Goal: Task Accomplishment & Management: Use online tool/utility

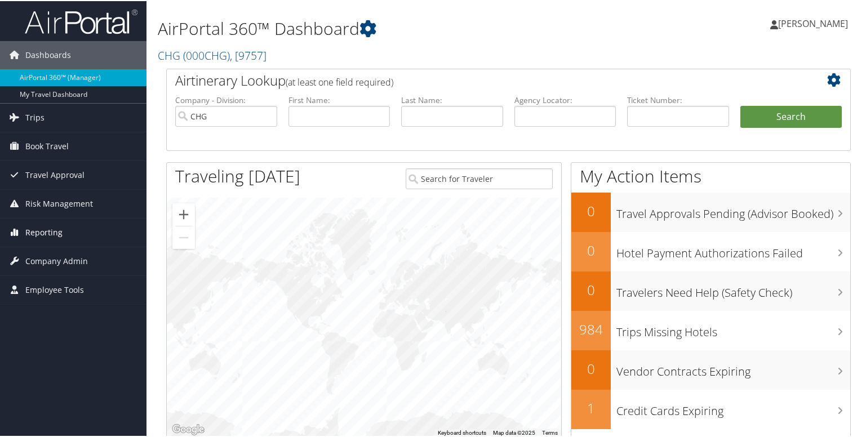
click at [26, 226] on span "Reporting" at bounding box center [43, 231] width 37 height 28
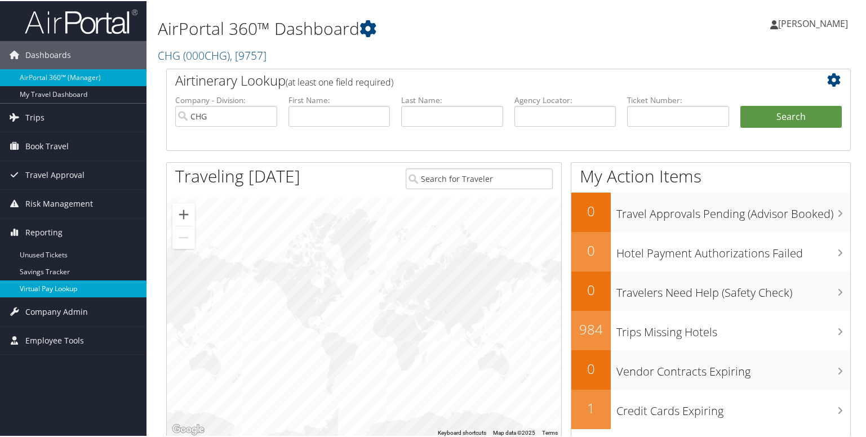
click at [38, 287] on link "Virtual Pay Lookup" at bounding box center [73, 287] width 146 height 17
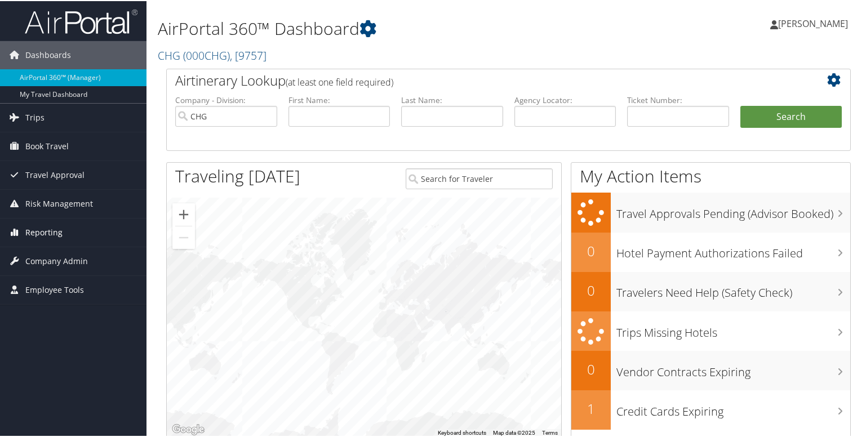
click at [43, 230] on span "Reporting" at bounding box center [43, 231] width 37 height 28
drag, startPoint x: 52, startPoint y: 234, endPoint x: 50, endPoint y: 240, distance: 6.1
click at [52, 234] on span "Reporting" at bounding box center [43, 231] width 37 height 28
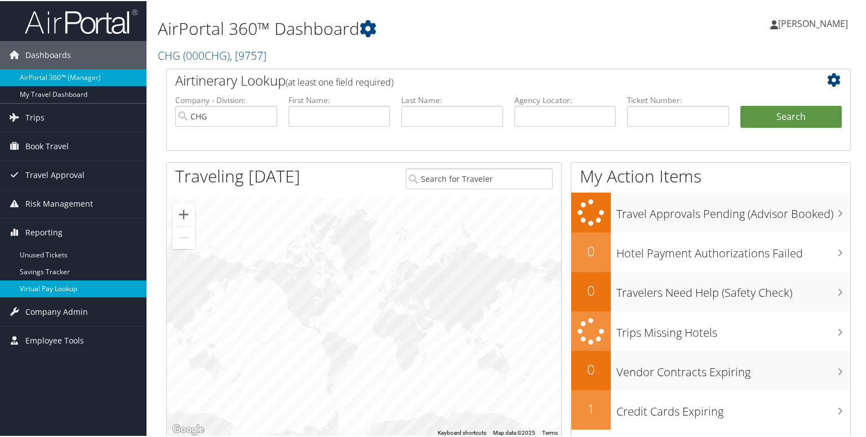
click at [52, 282] on link "Virtual Pay Lookup" at bounding box center [73, 287] width 146 height 17
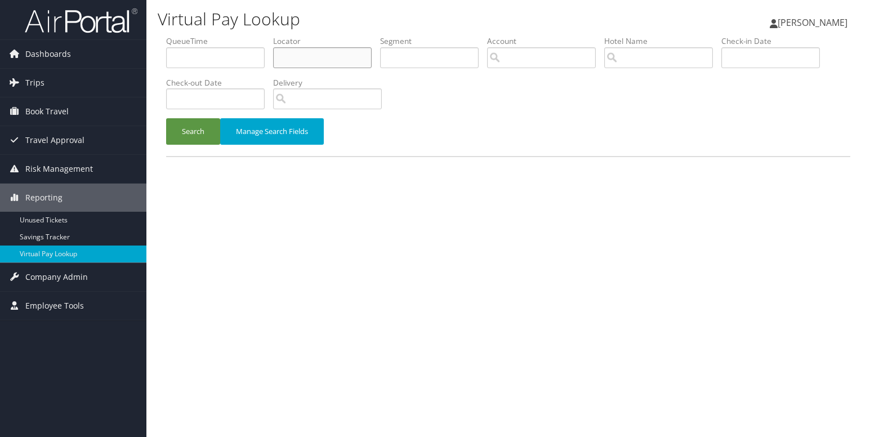
click at [309, 58] on input "text" at bounding box center [322, 57] width 99 height 21
paste input "LQKHZT"
type input "LQKHZT"
click at [213, 128] on button "Search" at bounding box center [193, 131] width 54 height 26
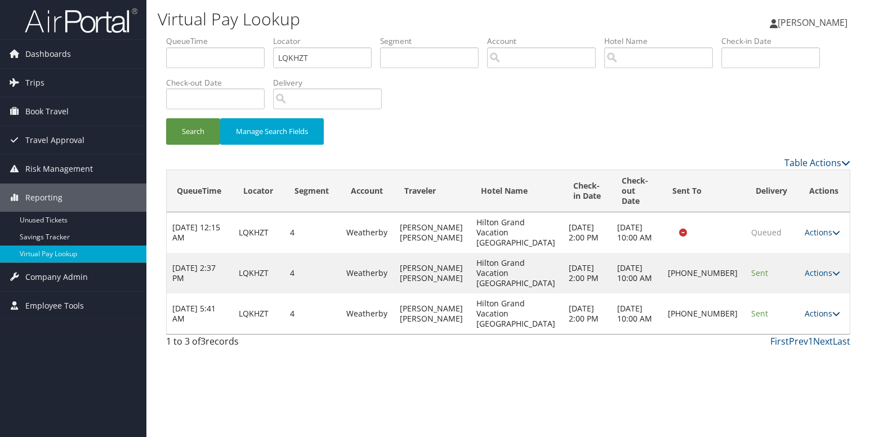
click at [812, 308] on link "Actions" at bounding box center [822, 313] width 35 height 11
click at [776, 335] on link "Logs" at bounding box center [781, 338] width 96 height 19
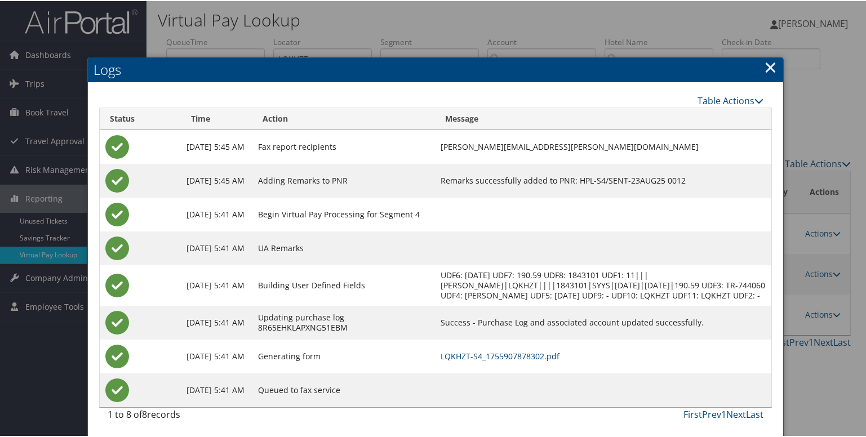
click at [505, 360] on link "LQKHZT-S4_1755907878302.pdf" at bounding box center [499, 355] width 119 height 11
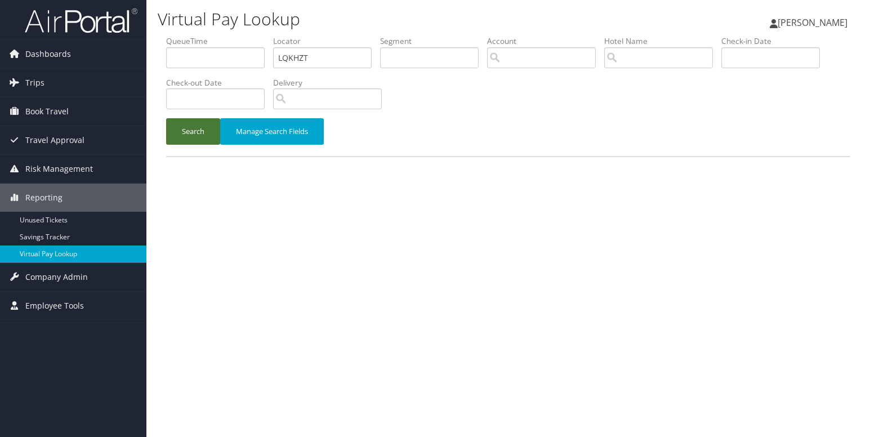
click at [203, 127] on button "Search" at bounding box center [193, 131] width 54 height 26
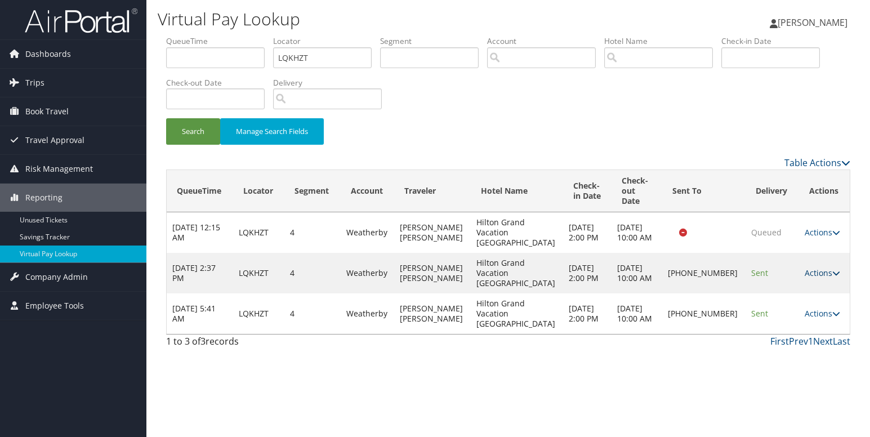
click at [821, 268] on link "Actions" at bounding box center [822, 273] width 35 height 11
click at [759, 296] on link "Logs" at bounding box center [781, 298] width 96 height 19
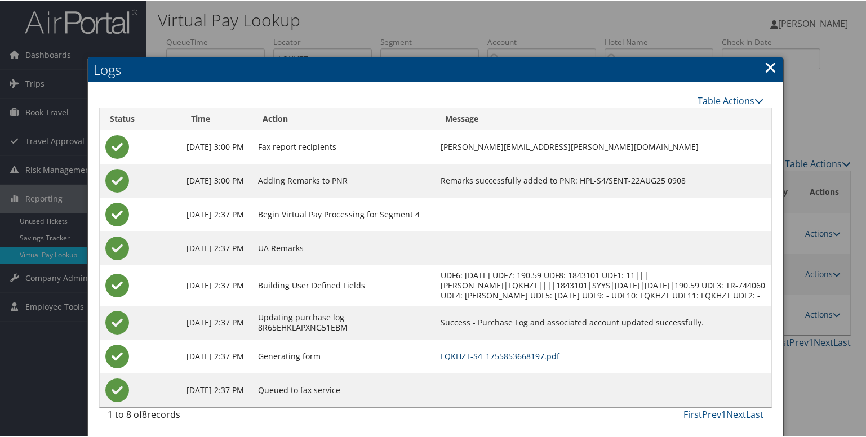
click at [475, 360] on link "LQKHZT-S4_1755853668197.pdf" at bounding box center [499, 355] width 119 height 11
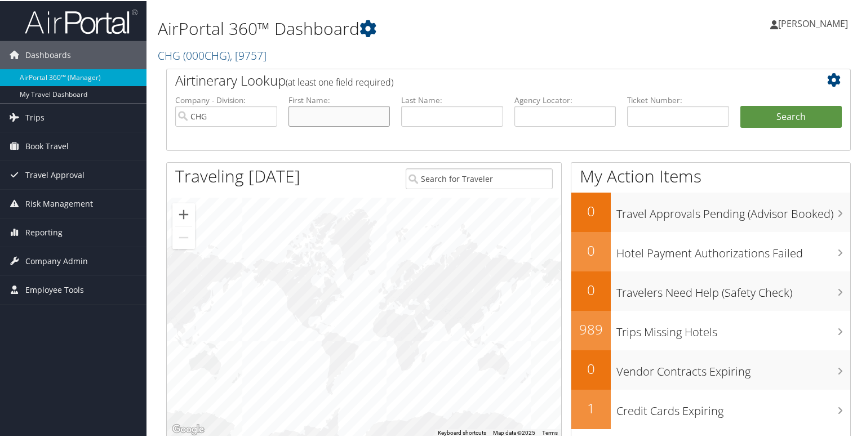
click at [299, 114] on input "text" at bounding box center [339, 115] width 102 height 21
paste input "Williams, Nikita"
type input "Williams, Nikita"
click at [431, 115] on input "text" at bounding box center [452, 115] width 102 height 21
paste input "Williams, Nikita"
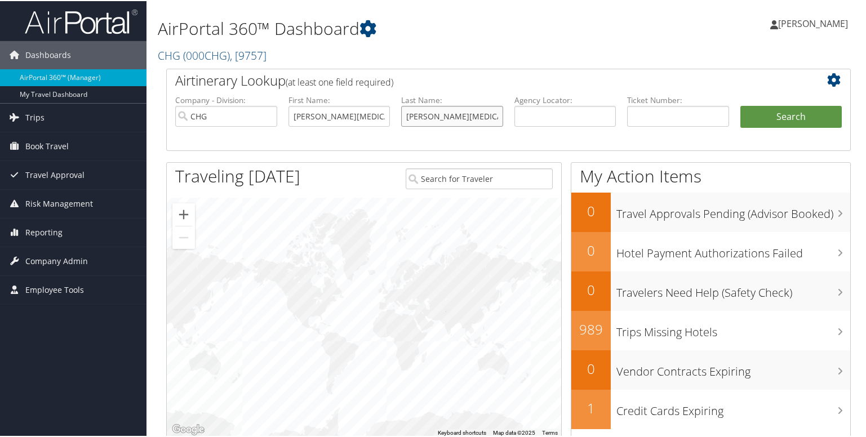
type input "Williams, Nikita"
drag, startPoint x: 329, startPoint y: 117, endPoint x: 233, endPoint y: 120, distance: 96.4
click at [234, 120] on ul "Company - Division: CHG First Name: Williams, Nikita Last Name: Williams, Nikit…" at bounding box center [509, 121] width 678 height 56
type input "Nikita"
drag, startPoint x: 434, startPoint y: 117, endPoint x: 515, endPoint y: 119, distance: 81.1
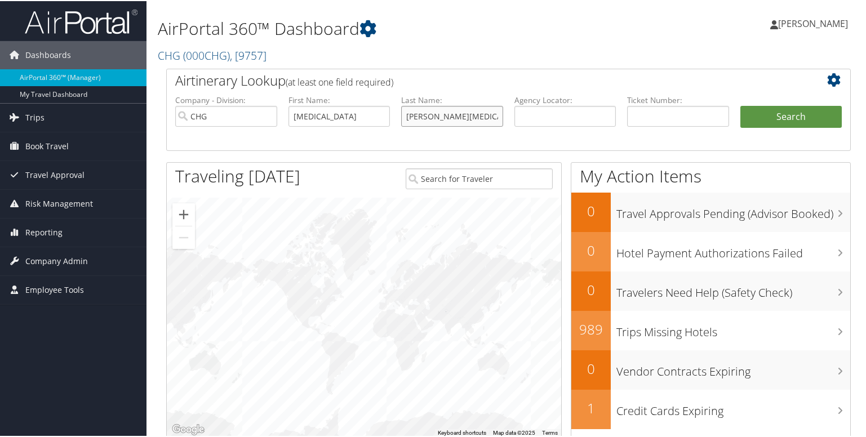
click at [515, 119] on ul "Company - Division: CHG First Name: Nikita Last Name: Williams, Nikita Agency L…" at bounding box center [509, 121] width 678 height 56
type input "Williams"
click at [773, 112] on button "Search" at bounding box center [791, 116] width 102 height 23
click at [46, 230] on span "Reporting" at bounding box center [43, 231] width 37 height 28
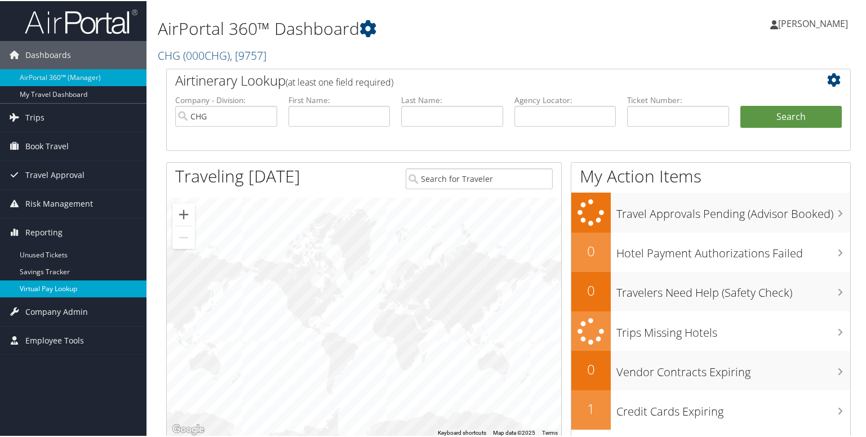
click at [35, 286] on link "Virtual Pay Lookup" at bounding box center [73, 287] width 146 height 17
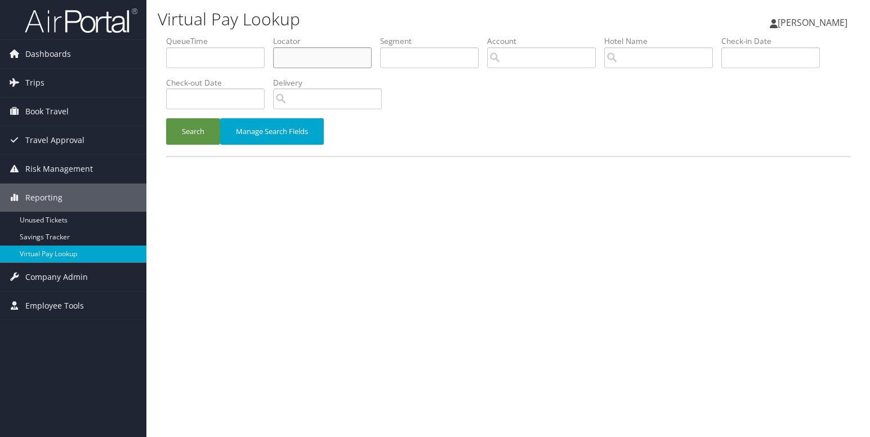
drag, startPoint x: 297, startPoint y: 57, endPoint x: 290, endPoint y: 72, distance: 16.4
click at [297, 57] on input "text" at bounding box center [322, 57] width 99 height 21
paste input "HPCAXC"
type input "HPCAXC"
click at [208, 146] on div "Search Manage Search Fields" at bounding box center [508, 137] width 701 height 38
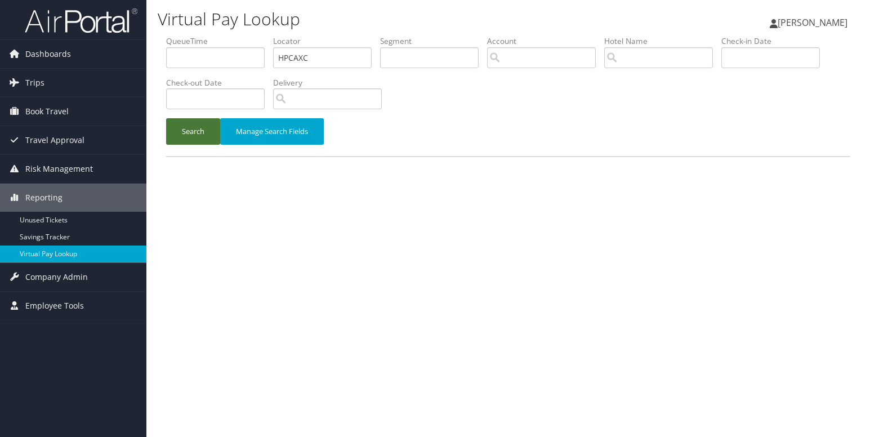
click at [199, 136] on button "Search" at bounding box center [193, 131] width 54 height 26
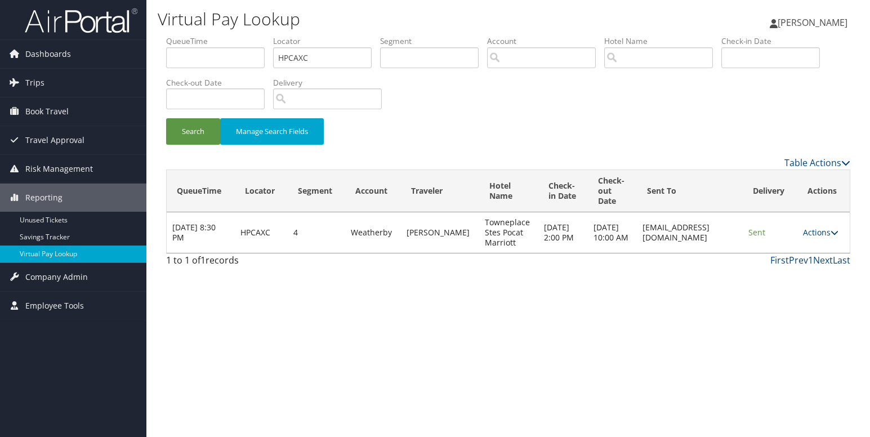
click at [812, 232] on link "Actions" at bounding box center [820, 232] width 35 height 11
click at [776, 265] on icon at bounding box center [776, 268] width 10 height 8
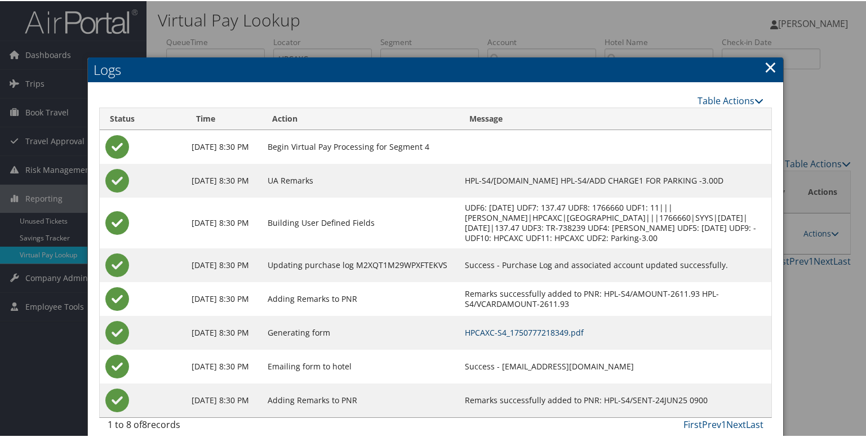
click at [562, 337] on link "HPCAXC-S4_1750777218349.pdf" at bounding box center [524, 331] width 119 height 11
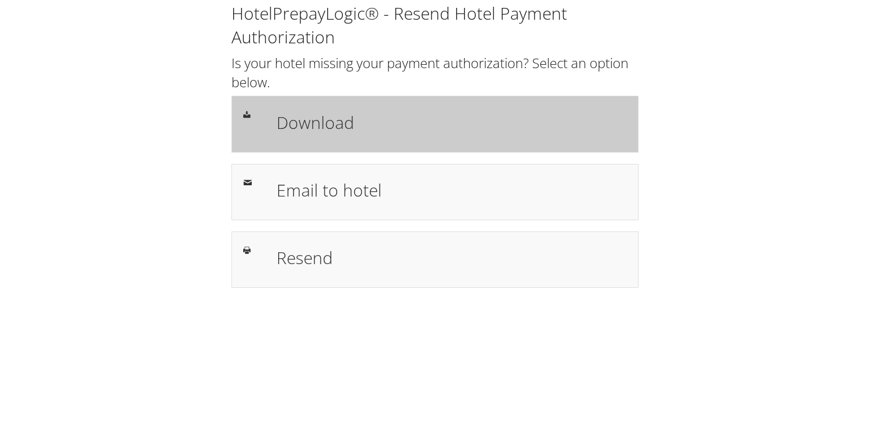
click at [283, 146] on div "Download" at bounding box center [434, 124] width 407 height 56
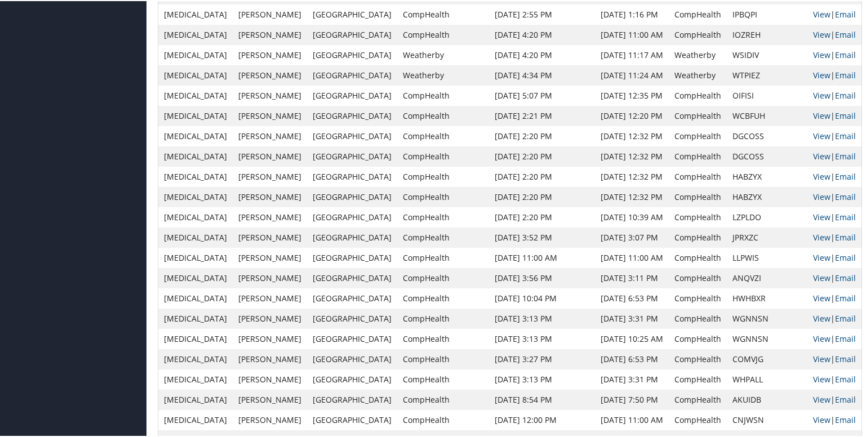
scroll to position [451, 0]
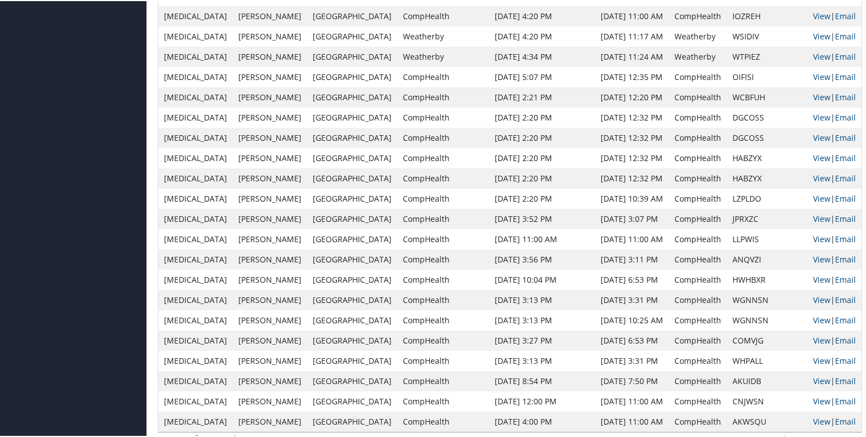
click at [742, 342] on td "COMVJG" at bounding box center [767, 339] width 81 height 20
copy td "COMVJG"
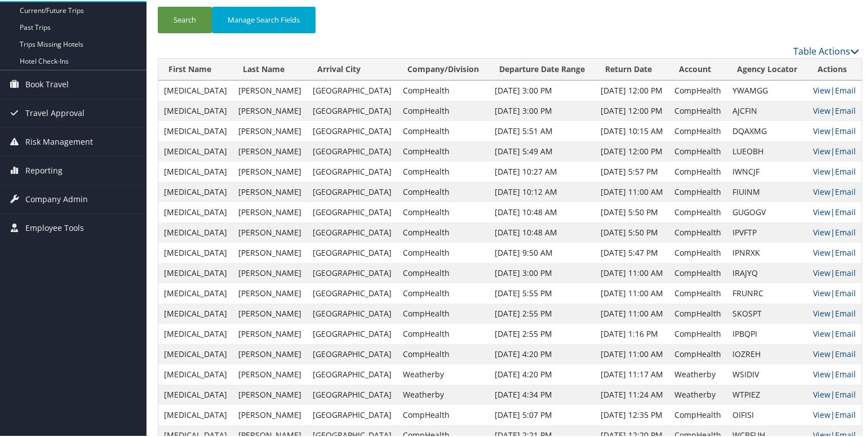
scroll to position [0, 0]
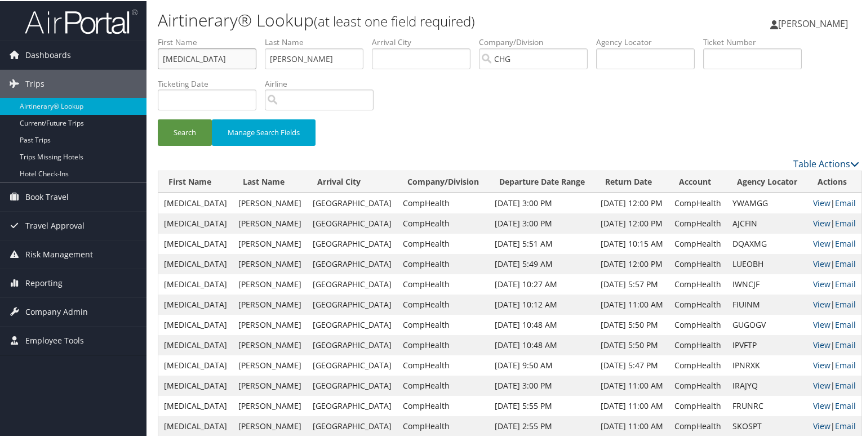
drag, startPoint x: 204, startPoint y: 57, endPoint x: 160, endPoint y: 71, distance: 46.5
paste input "Passafiume, Katherine"
type input "Passafiume, Katherine"
drag, startPoint x: 271, startPoint y: 54, endPoint x: 249, endPoint y: 54, distance: 22.5
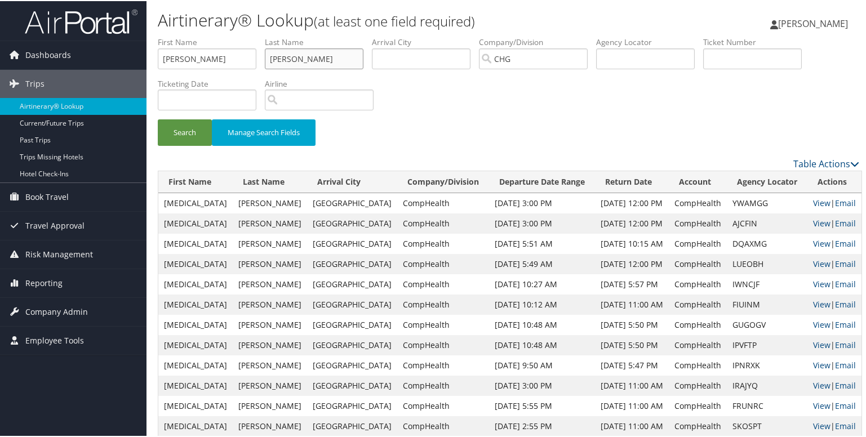
click at [249, 35] on ul "First Name Passafiume, Katherine Last Name Williams Departure City Arrival City…" at bounding box center [508, 35] width 701 height 0
paste input "Passafiume, Katherine"
type input "Passafiume, Katherine"
drag, startPoint x: 209, startPoint y: 60, endPoint x: 93, endPoint y: 64, distance: 116.1
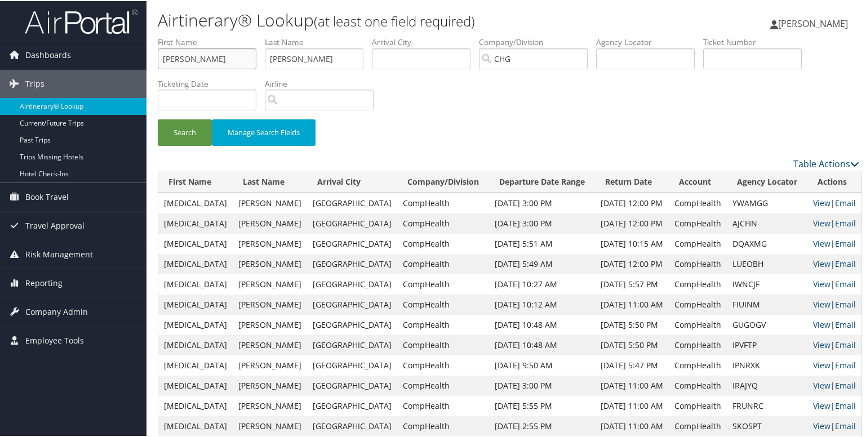
type input "Katherine"
drag, startPoint x: 312, startPoint y: 58, endPoint x: 428, endPoint y: 69, distance: 116.5
click at [428, 35] on ul "First Name Katherine Last Name Passafiume, Katherine Departure City Arrival Cit…" at bounding box center [508, 35] width 701 height 0
type input "Passafiume"
click at [181, 127] on button "Search" at bounding box center [185, 131] width 54 height 26
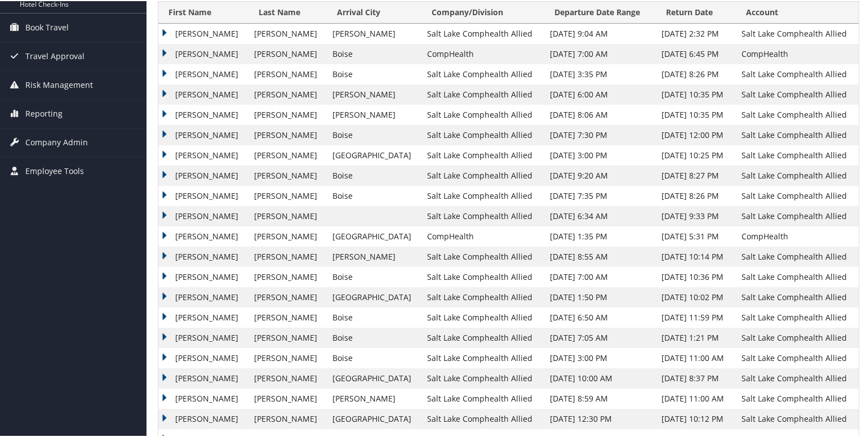
scroll to position [241, 0]
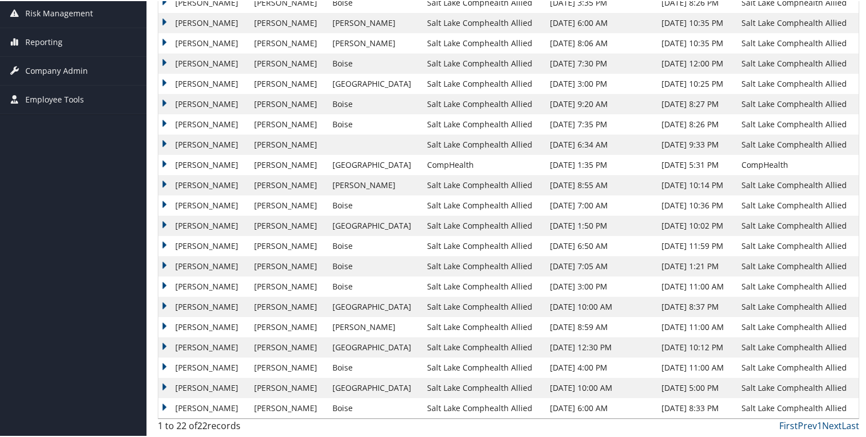
click at [217, 365] on td "Katherine" at bounding box center [203, 367] width 90 height 20
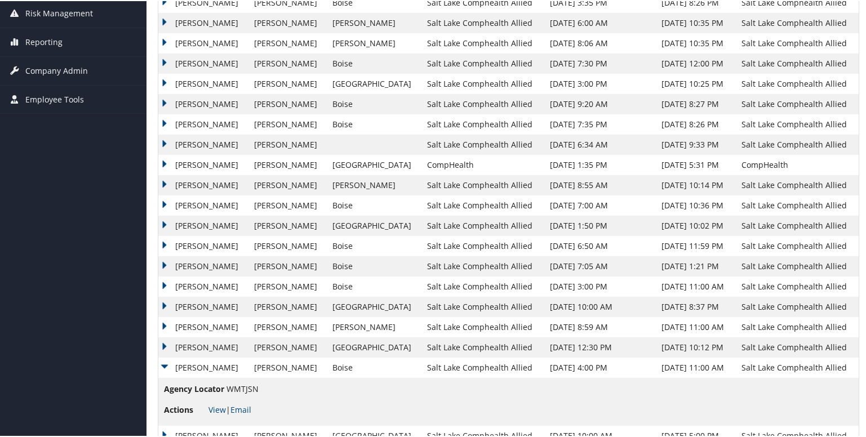
click at [245, 387] on span "WMTJSN" at bounding box center [242, 387] width 32 height 11
copy span "WMTJSN"
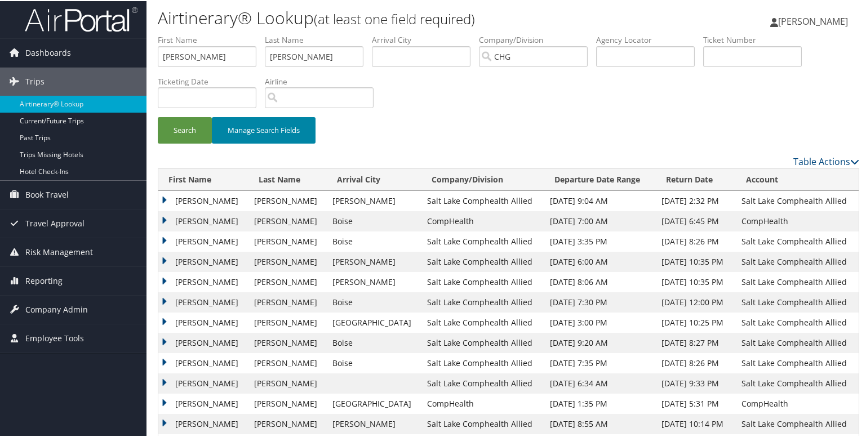
scroll to position [0, 0]
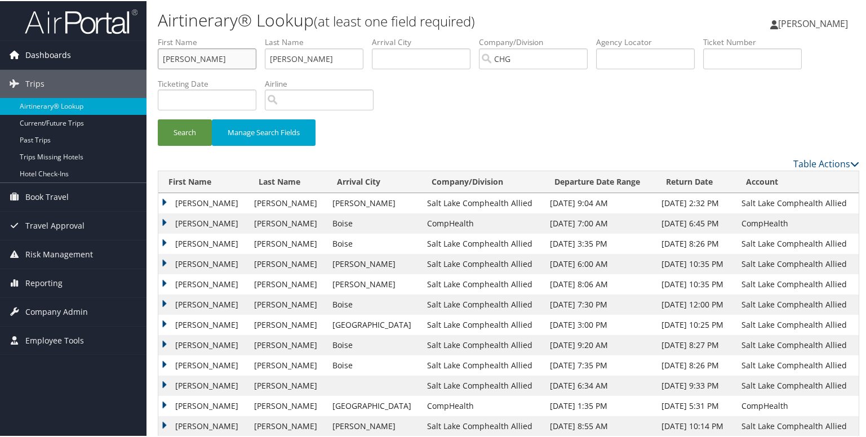
drag, startPoint x: 163, startPoint y: 51, endPoint x: 145, endPoint y: 49, distance: 17.6
click at [124, 47] on div "Dashboards AirPortal 360™ (Manager) My Travel Dashboard Trips Airtinerary® Look…" at bounding box center [435, 363] width 870 height 726
paste input "Stoops, Merissa"
type input "Stoops, Merissa"
drag, startPoint x: 312, startPoint y: 55, endPoint x: 264, endPoint y: 55, distance: 47.9
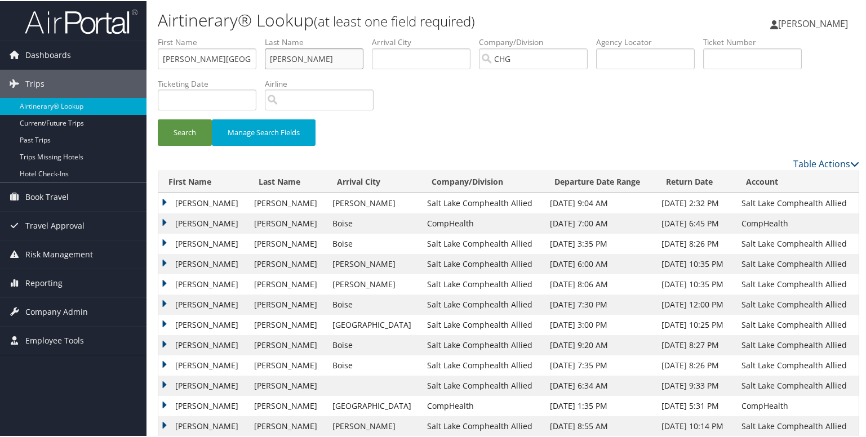
click at [264, 35] on ul "First Name Stoops, Merissa Last Name Passafiume Departure City Arrival City Com…" at bounding box center [508, 35] width 701 height 0
paste input "Stoops, Merissa"
type input "Stoops, Merissa"
drag, startPoint x: 194, startPoint y: 59, endPoint x: 105, endPoint y: 49, distance: 88.9
click at [106, 50] on div "Dashboards AirPortal 360™ (Manager) My Travel Dashboard Trips Airtinerary® Look…" at bounding box center [435, 363] width 870 height 726
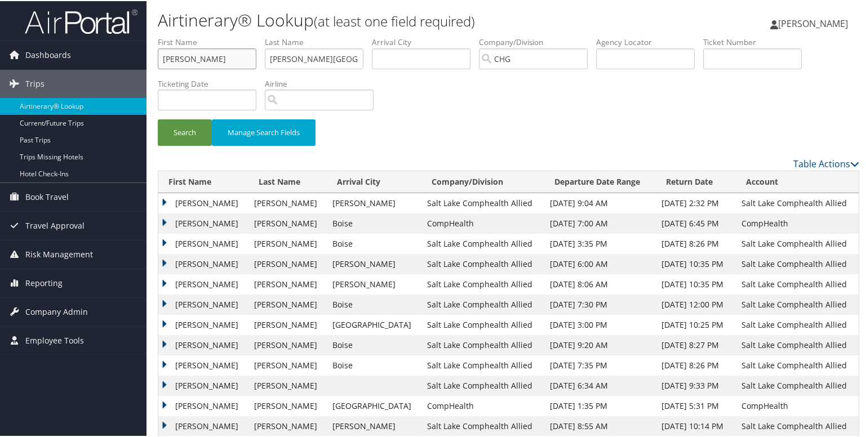
type input "Merissa"
drag, startPoint x: 296, startPoint y: 59, endPoint x: 354, endPoint y: 67, distance: 58.1
click at [354, 67] on input "Stoops, Merissa" at bounding box center [314, 57] width 99 height 21
type input "Stoops"
click at [182, 126] on button "Search" at bounding box center [185, 131] width 54 height 26
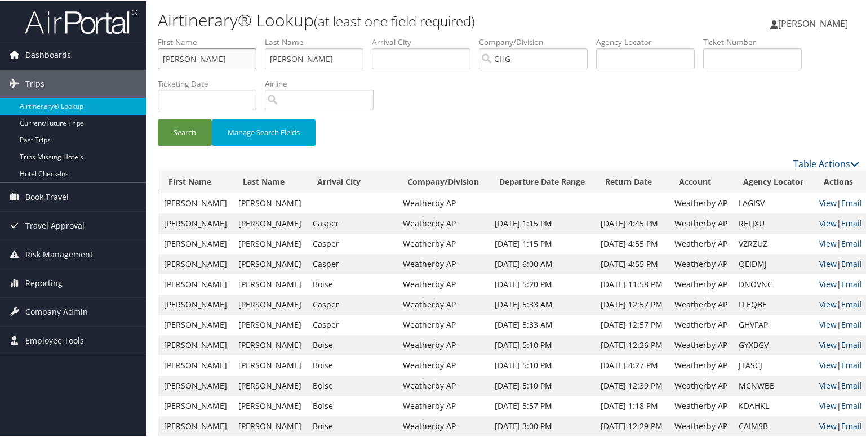
drag, startPoint x: 184, startPoint y: 59, endPoint x: 133, endPoint y: 59, distance: 50.7
paste input "Filardo, Steven"
type input "Filardo, Steven"
drag, startPoint x: 305, startPoint y: 60, endPoint x: 254, endPoint y: 57, distance: 51.3
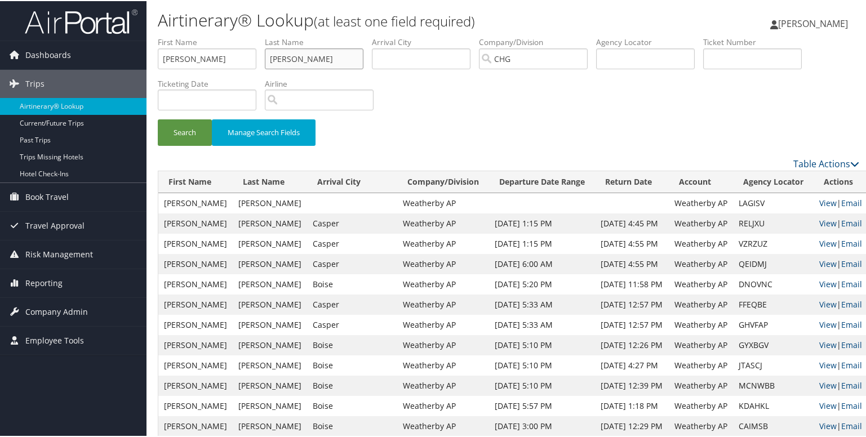
click at [254, 35] on ul "First Name Filardo, Steven Last Name Stoops Departure City Arrival City Company…" at bounding box center [508, 35] width 701 height 0
paste input "Filardo, Steven"
type input "Filardo, Steven"
drag, startPoint x: 193, startPoint y: 59, endPoint x: 132, endPoint y: 59, distance: 60.3
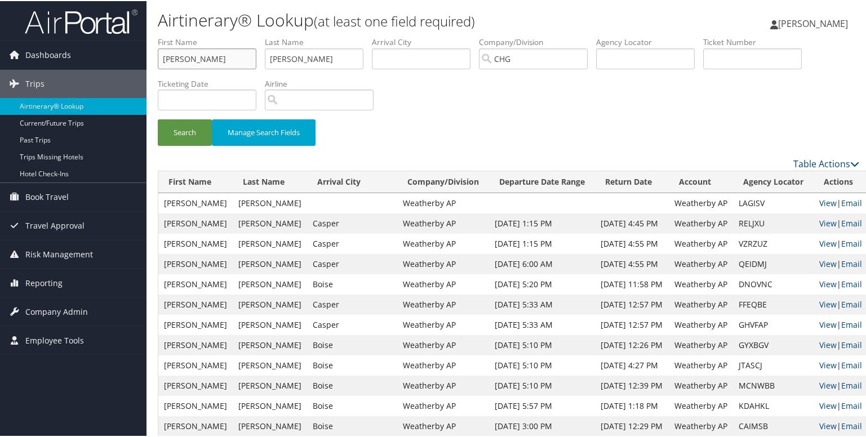
type input "Steven"
drag, startPoint x: 297, startPoint y: 59, endPoint x: 398, endPoint y: 59, distance: 101.4
click at [398, 35] on ul "First Name Steven Last Name Filardo, Steven Departure City Arrival City Company…" at bounding box center [508, 35] width 701 height 0
type input "Filardo"
click at [185, 131] on button "Search" at bounding box center [185, 131] width 54 height 26
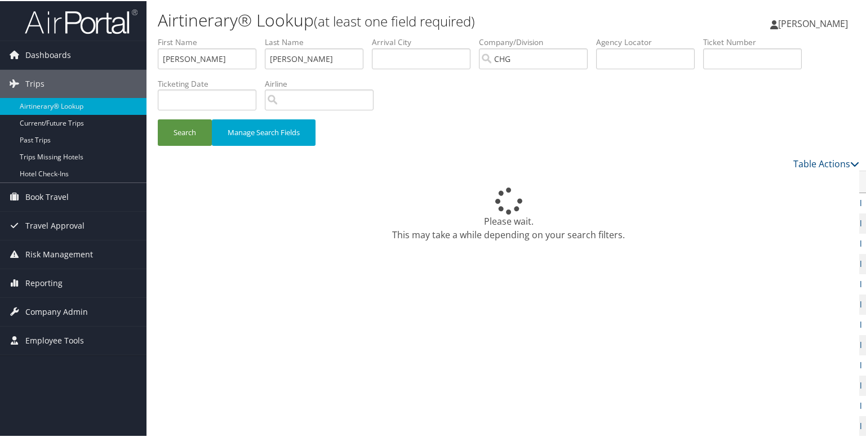
drag, startPoint x: 419, startPoint y: 332, endPoint x: 426, endPoint y: 349, distance: 17.7
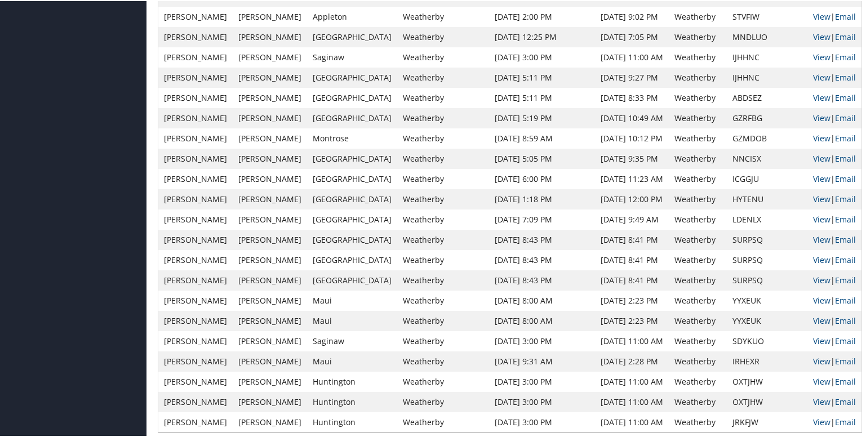
scroll to position [890, 0]
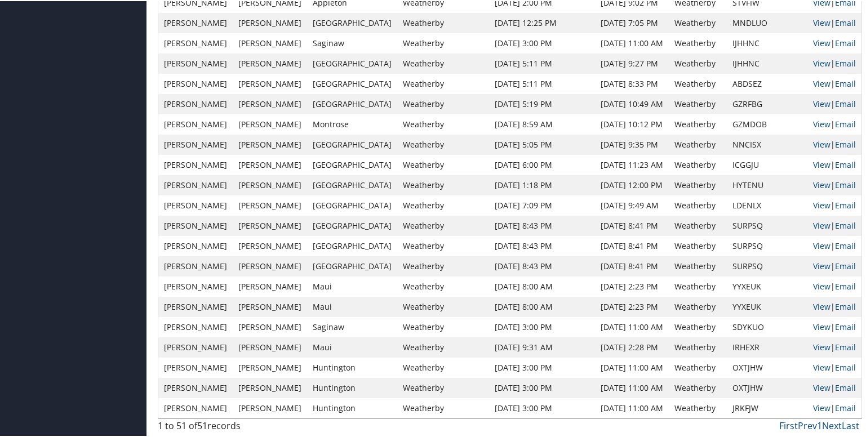
click at [732, 324] on td "SDYKUO" at bounding box center [767, 326] width 81 height 20
copy td "SDYKUO"
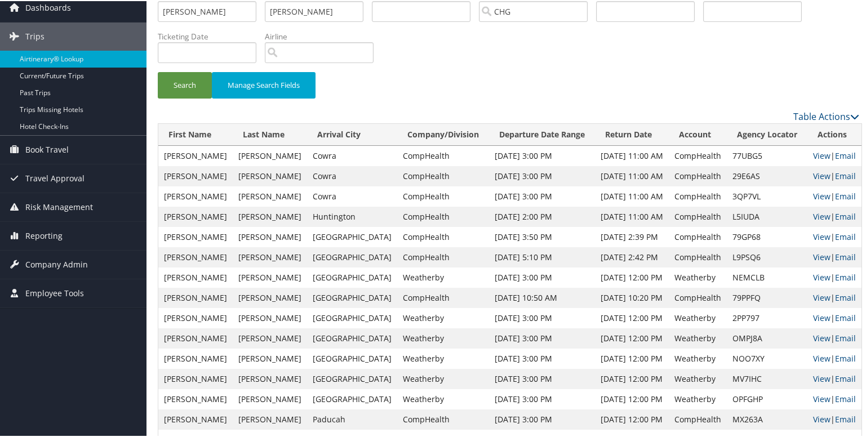
scroll to position [0, 0]
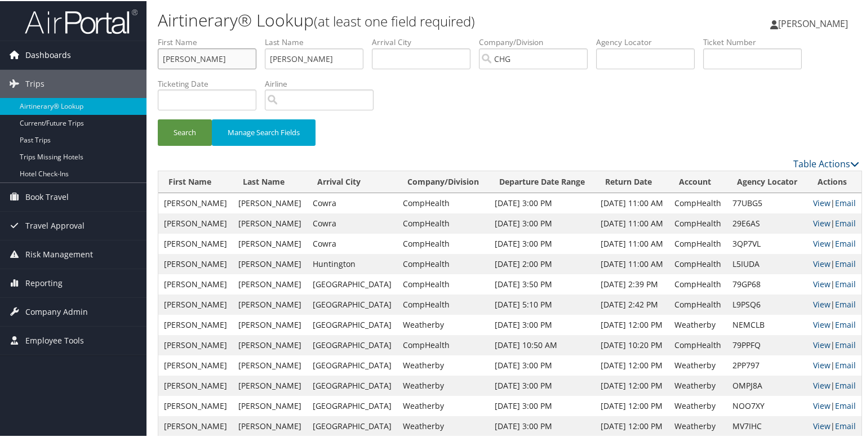
drag, startPoint x: 216, startPoint y: 55, endPoint x: 127, endPoint y: 55, distance: 89.6
paste input "Fountain, Hel"
type input "Fountain, Helen"
drag, startPoint x: 320, startPoint y: 60, endPoint x: 233, endPoint y: 59, distance: 87.3
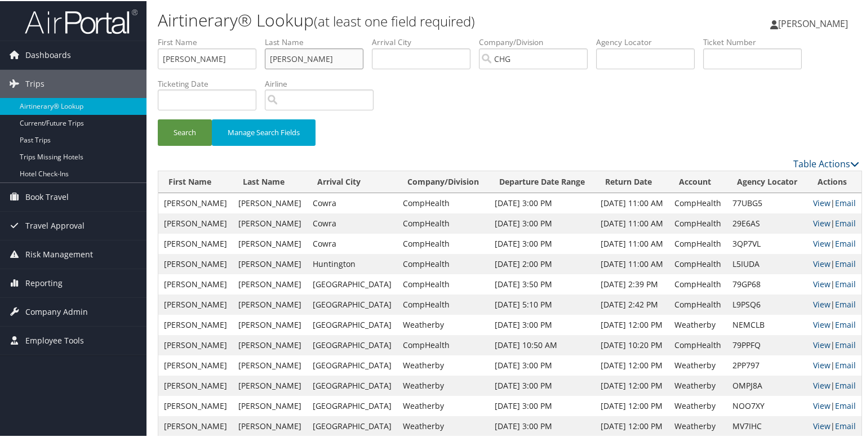
click at [233, 35] on ul "First Name Fountain, Helen Last Name Filardo Departure City Arrival City Compan…" at bounding box center [508, 35] width 701 height 0
paste input "ountain, Helen"
type input "Fountain, Helen"
drag, startPoint x: 199, startPoint y: 60, endPoint x: 133, endPoint y: 70, distance: 66.7
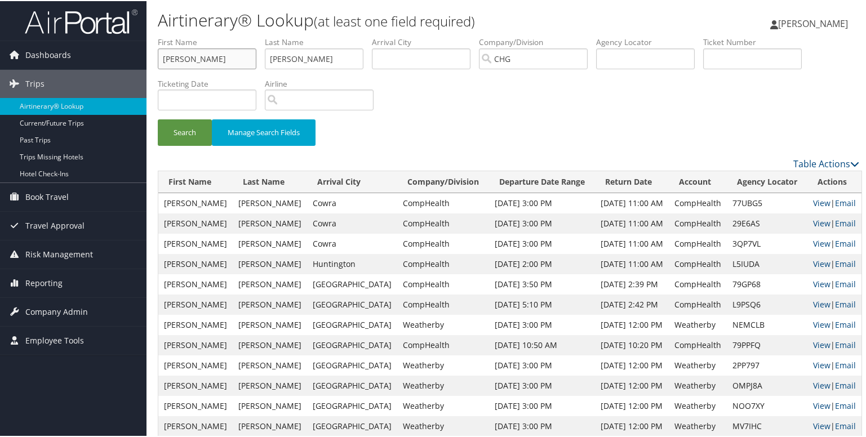
type input "Helen"
drag, startPoint x: 304, startPoint y: 62, endPoint x: 366, endPoint y: 70, distance: 62.5
click at [366, 70] on li "Last Name Fountain, Helen" at bounding box center [318, 55] width 107 height 41
type input "Fountain"
click at [190, 125] on button "Search" at bounding box center [185, 131] width 54 height 26
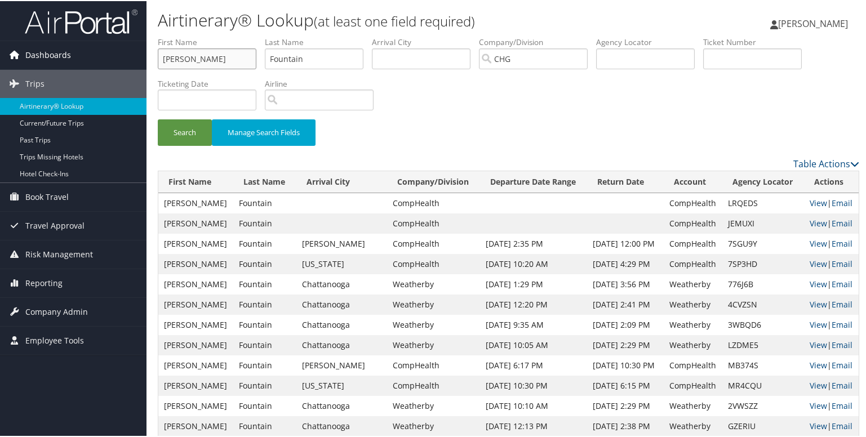
drag, startPoint x: 195, startPoint y: 56, endPoint x: 114, endPoint y: 56, distance: 81.1
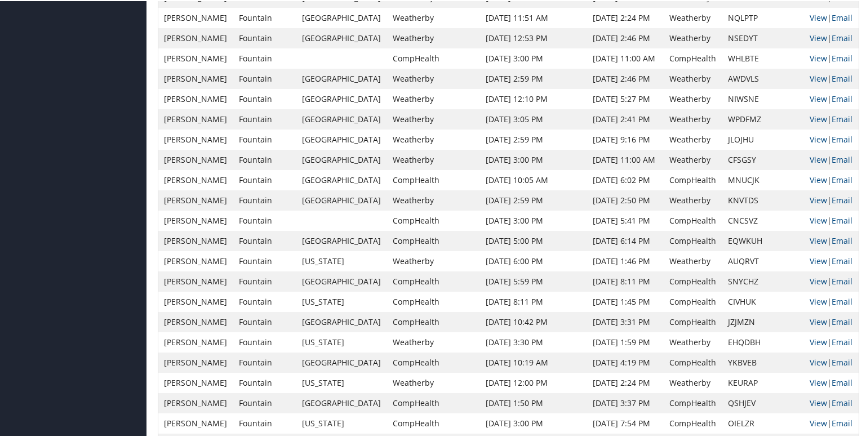
scroll to position [1559, 0]
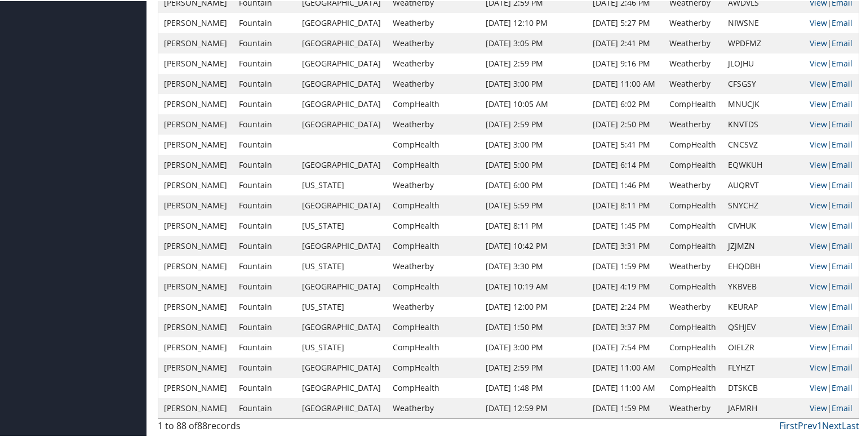
click at [732, 386] on td "DTSKCB" at bounding box center [763, 387] width 82 height 20
copy td "DTSKCB"
click at [727, 407] on td "JAFMRH" at bounding box center [763, 407] width 82 height 20
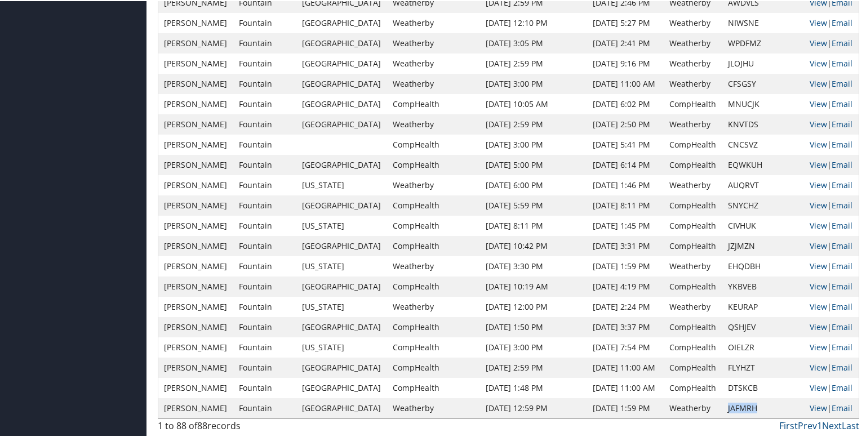
click at [727, 407] on td "JAFMRH" at bounding box center [763, 407] width 82 height 20
copy td "JAFMRH"
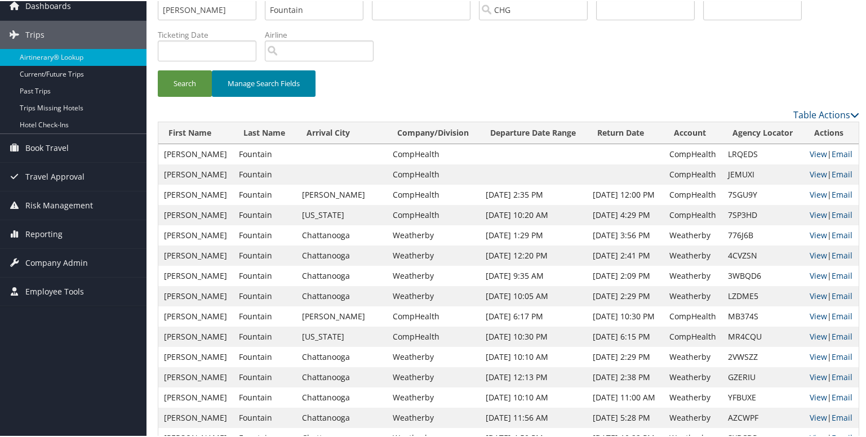
scroll to position [0, 0]
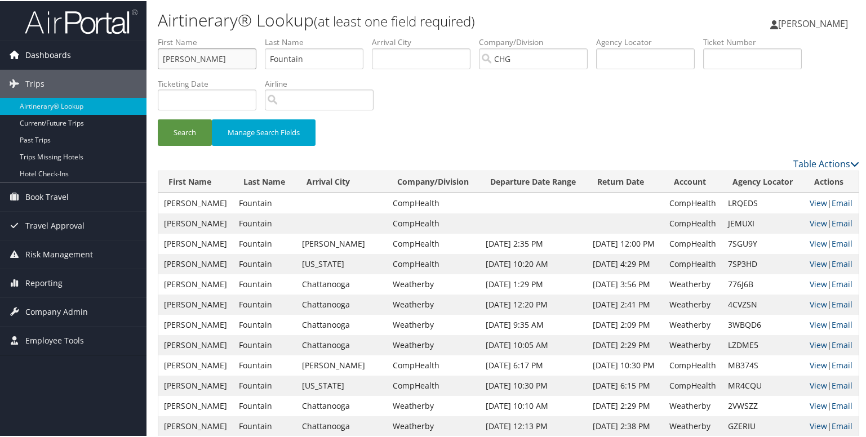
drag, startPoint x: 215, startPoint y: 58, endPoint x: 124, endPoint y: 60, distance: 91.3
paste input "Cabeza, Jeanne Marie"
drag, startPoint x: 219, startPoint y: 60, endPoint x: 278, endPoint y: 64, distance: 58.8
click at [278, 35] on ul "First Name Cabeza, Jeanne Marie Last Name Fountain Departure City Arrival City …" at bounding box center [508, 35] width 701 height 0
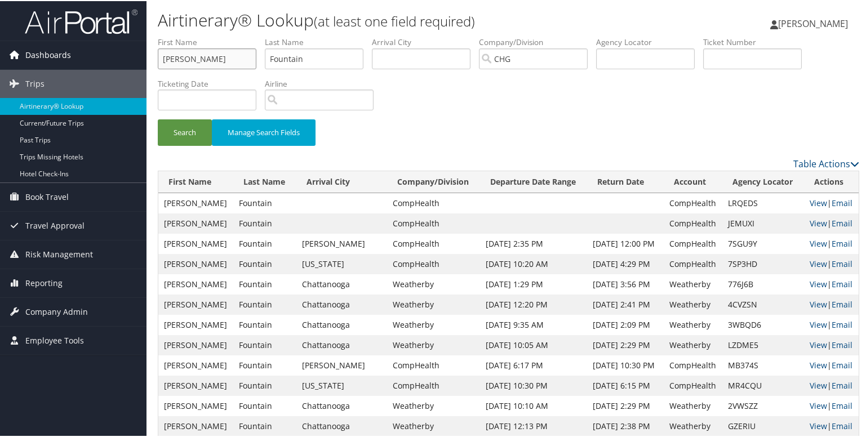
drag, startPoint x: 194, startPoint y: 63, endPoint x: 122, endPoint y: 63, distance: 71.5
type input "Jeanne"
drag, startPoint x: 327, startPoint y: 52, endPoint x: 245, endPoint y: 58, distance: 81.9
click at [245, 35] on ul "First Name Jeanne Last Name Fountain Departure City Arrival City Company/Divisi…" at bounding box center [508, 35] width 701 height 0
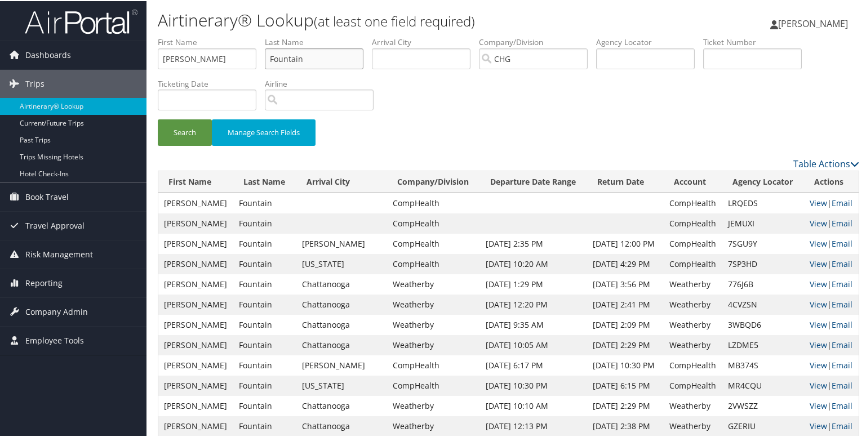
click at [311, 59] on input "Fountain" at bounding box center [314, 57] width 99 height 21
drag, startPoint x: 326, startPoint y: 58, endPoint x: 250, endPoint y: 63, distance: 75.6
click at [250, 35] on ul "First Name Jeanne Last Name Fountain Departure City Arrival City Company/Divisi…" at bounding box center [508, 35] width 701 height 0
drag, startPoint x: 191, startPoint y: 56, endPoint x: 131, endPoint y: 60, distance: 59.9
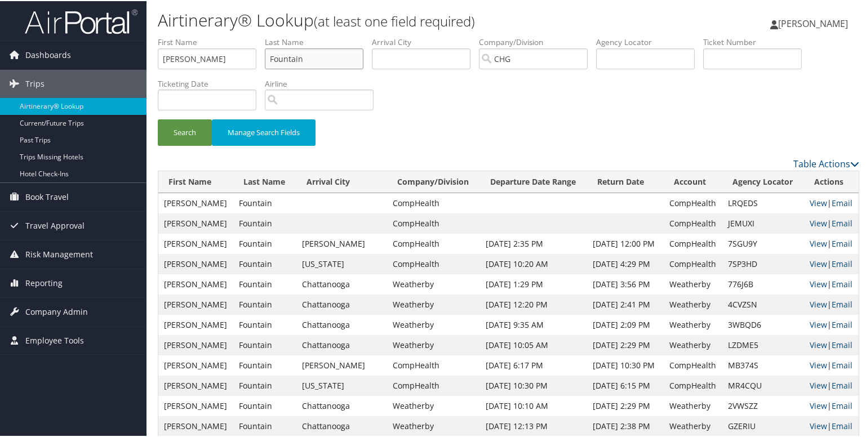
drag, startPoint x: 322, startPoint y: 63, endPoint x: 229, endPoint y: 63, distance: 93.5
click at [229, 35] on ul "First Name Jeanne Last Name Fountain Departure City Arrival City Company/Divisi…" at bounding box center [508, 35] width 701 height 0
paste input "Cabeza, Jeanne Marie"
drag, startPoint x: 297, startPoint y: 59, endPoint x: 368, endPoint y: 59, distance: 71.0
click at [368, 59] on li "Last Name Cabeza, Jeanne Marie" at bounding box center [318, 55] width 107 height 41
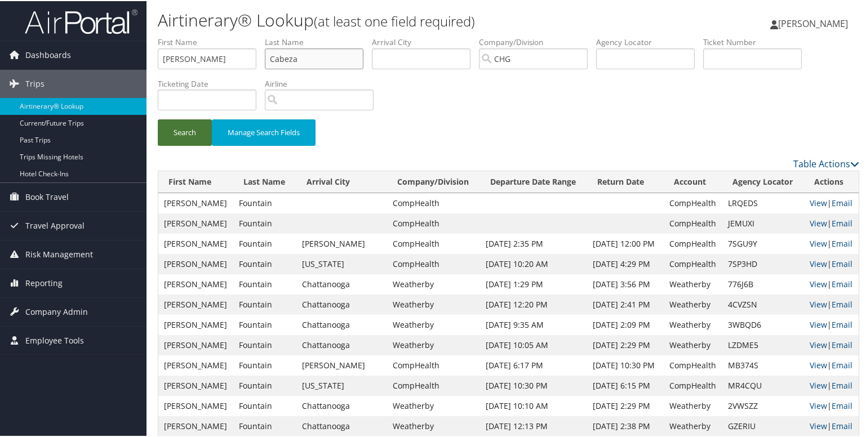
type input "Cabeza"
click at [182, 129] on button "Search" at bounding box center [185, 131] width 54 height 26
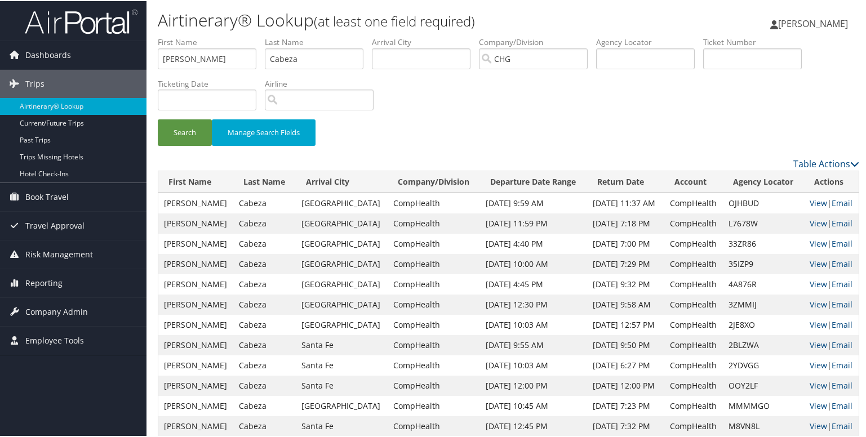
click at [473, 138] on div "Search Manage Search Fields" at bounding box center [508, 137] width 718 height 38
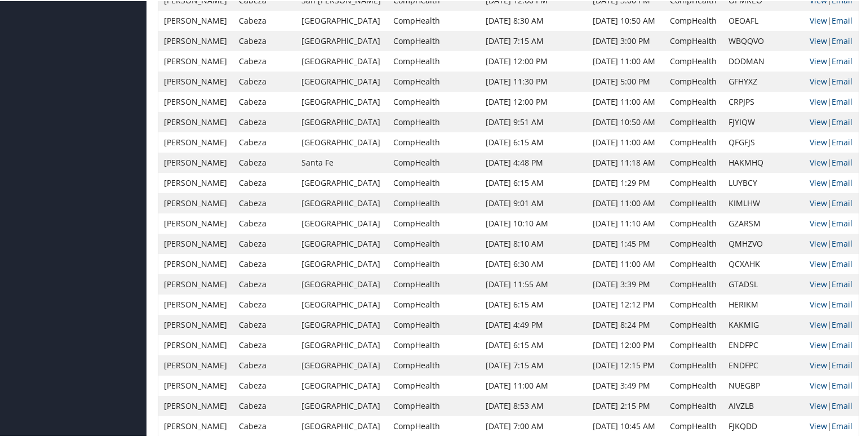
scroll to position [930, 0]
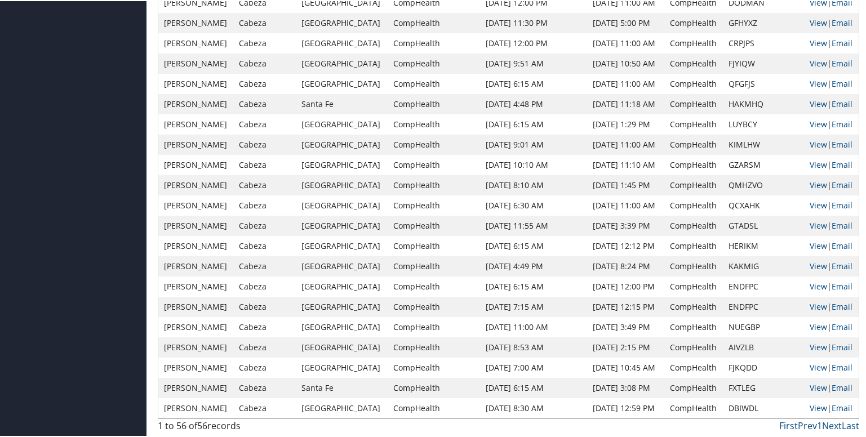
click at [738, 407] on td "DBIWDL" at bounding box center [763, 407] width 81 height 20
copy td "DBIWDL"
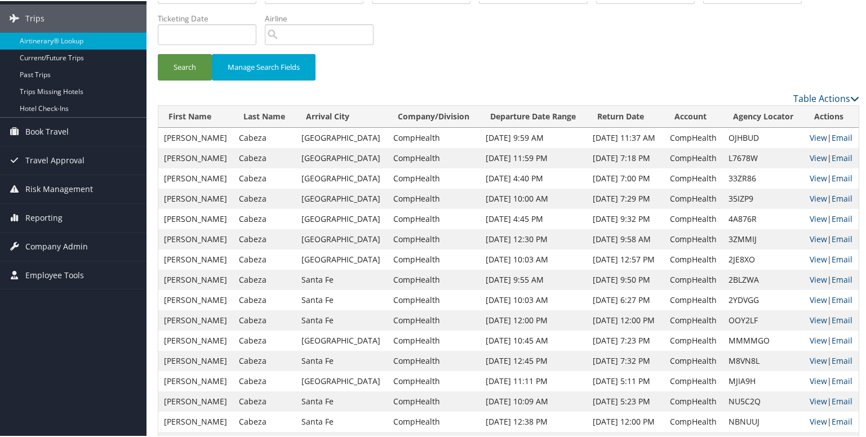
scroll to position [0, 0]
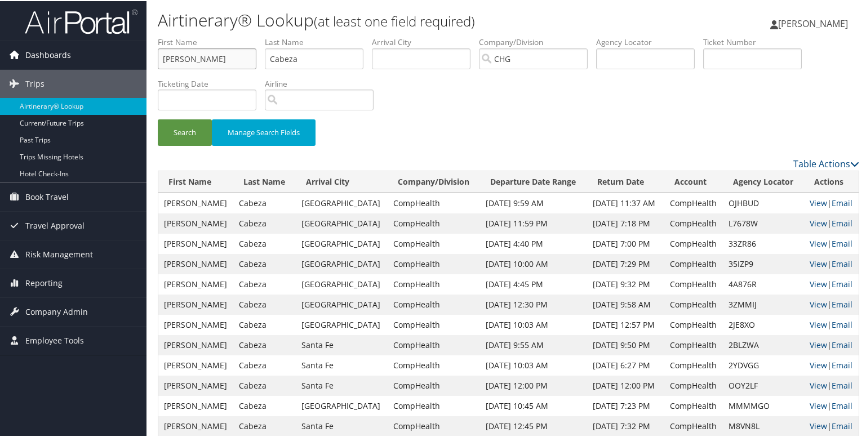
drag, startPoint x: 178, startPoint y: 55, endPoint x: 118, endPoint y: 56, distance: 59.7
paste input "Cammock, Cheryl"
type input "Cammock, Cheryl"
drag, startPoint x: 319, startPoint y: 59, endPoint x: 233, endPoint y: 61, distance: 86.2
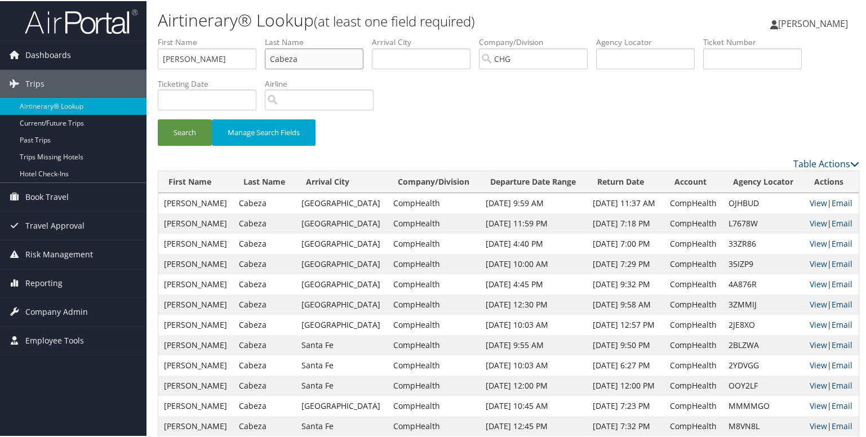
click at [233, 35] on ul "First Name Cammock, Cheryl Last Name Cabeza Departure City Arrival City Company…" at bounding box center [508, 35] width 701 height 0
paste input "mmock, Cheryl"
type input "Cammock, Cheryl"
drag, startPoint x: 199, startPoint y: 58, endPoint x: 318, endPoint y: 58, distance: 119.4
click at [318, 35] on ul "First Name Cammock, Cheryl Last Name Cammock, Cheryl Departure City Arrival Cit…" at bounding box center [508, 35] width 701 height 0
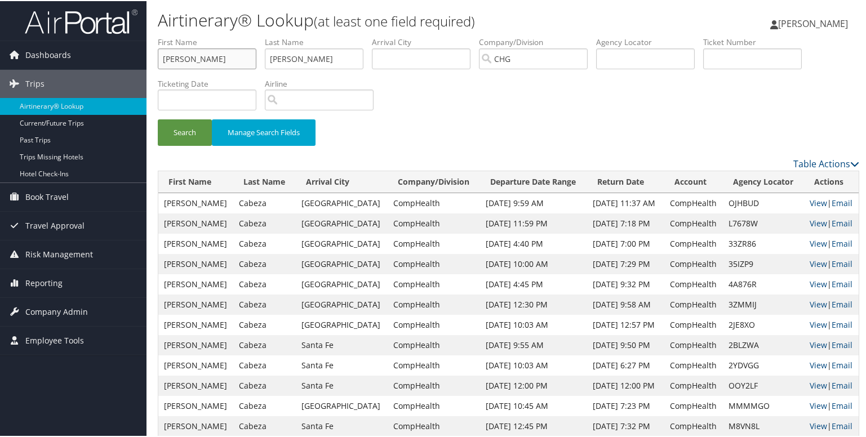
click at [209, 61] on input "Cammock, Cheryl" at bounding box center [207, 57] width 99 height 21
drag, startPoint x: 206, startPoint y: 62, endPoint x: 127, endPoint y: 56, distance: 79.1
type input "Cheryl"
drag, startPoint x: 307, startPoint y: 61, endPoint x: 386, endPoint y: 71, distance: 80.1
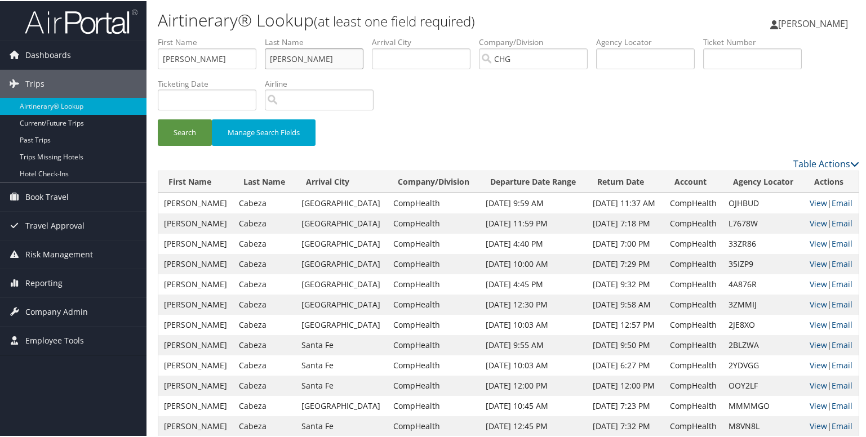
click at [386, 35] on ul "First Name Cheryl Last Name Cammock, Cheryl Departure City Arrival City Company…" at bounding box center [508, 35] width 701 height 0
type input "Cammock"
click at [199, 130] on button "Search" at bounding box center [185, 131] width 54 height 26
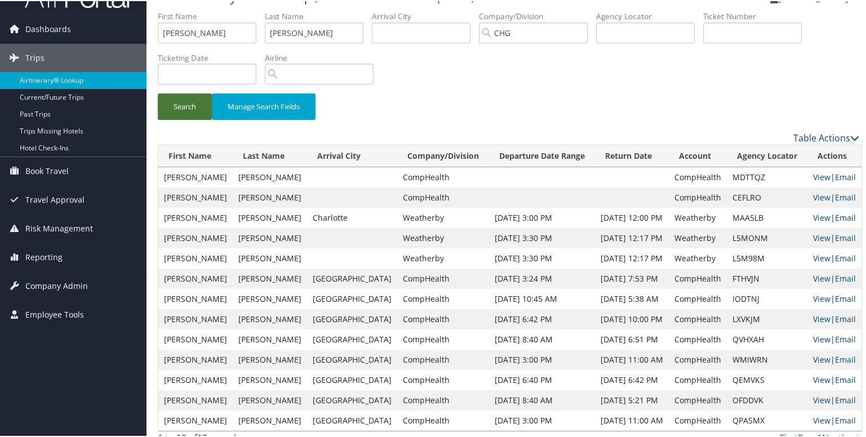
scroll to position [38, 0]
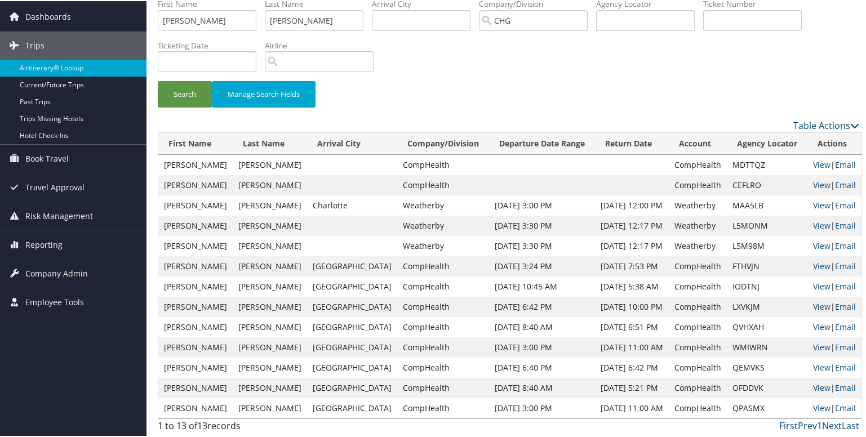
click at [727, 386] on td "OFDDVK" at bounding box center [767, 387] width 81 height 20
copy td "OFDDVK"
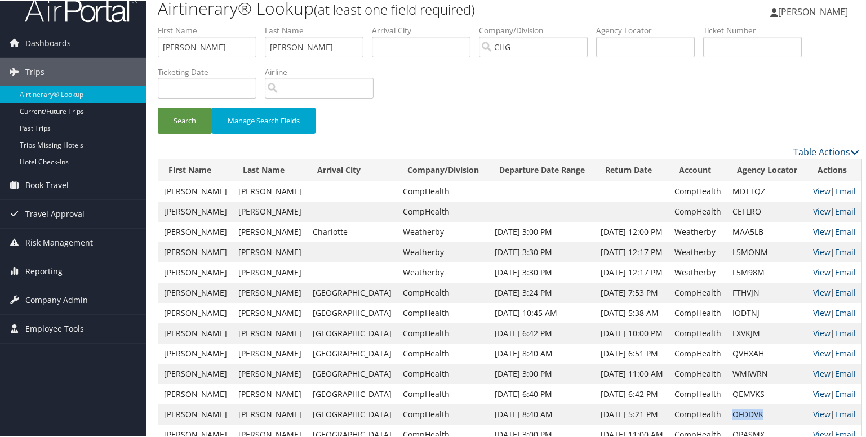
scroll to position [0, 0]
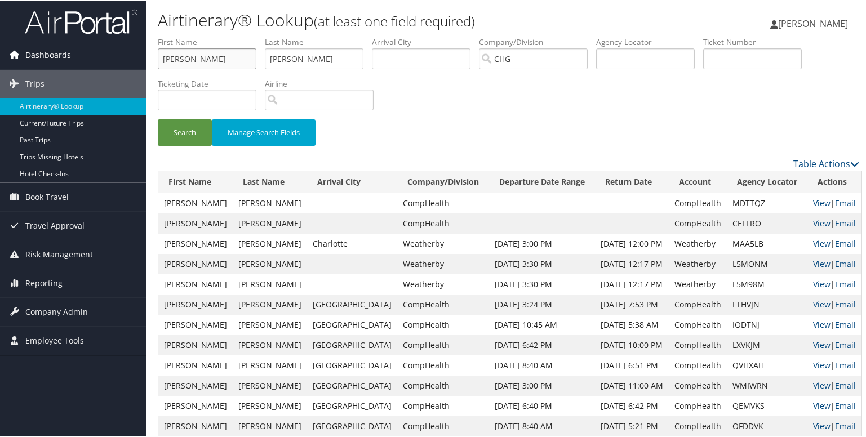
drag, startPoint x: 206, startPoint y: 57, endPoint x: 123, endPoint y: 57, distance: 82.8
click at [123, 57] on div "Dashboards AirPortal 360™ (Manager) My Travel Dashboard Trips Airtinerary® Look…" at bounding box center [435, 237] width 870 height 475
paste input "Hughes, Mary"
type input "Hughes, Mary"
drag, startPoint x: 320, startPoint y: 51, endPoint x: 270, endPoint y: 52, distance: 49.6
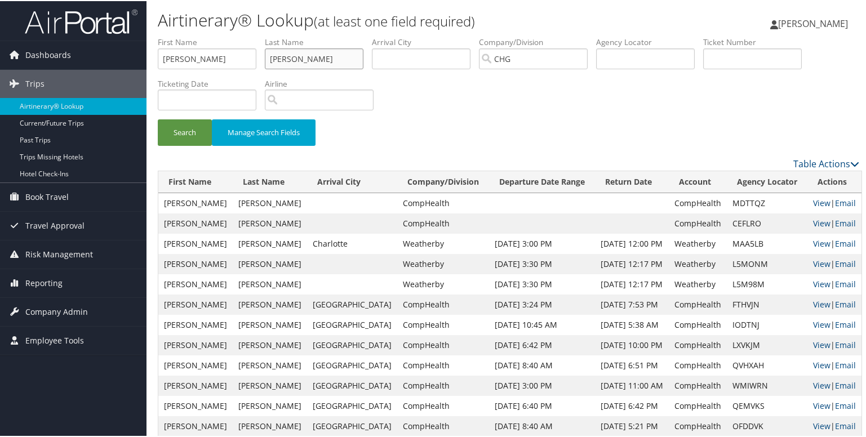
click at [270, 52] on input "Cammock" at bounding box center [314, 57] width 99 height 21
paste input "Hughes, Mary"
type input "Hughes, Mary"
click at [190, 57] on input "Hughes, Mary" at bounding box center [207, 57] width 99 height 21
drag, startPoint x: 195, startPoint y: 57, endPoint x: 102, endPoint y: 56, distance: 92.9
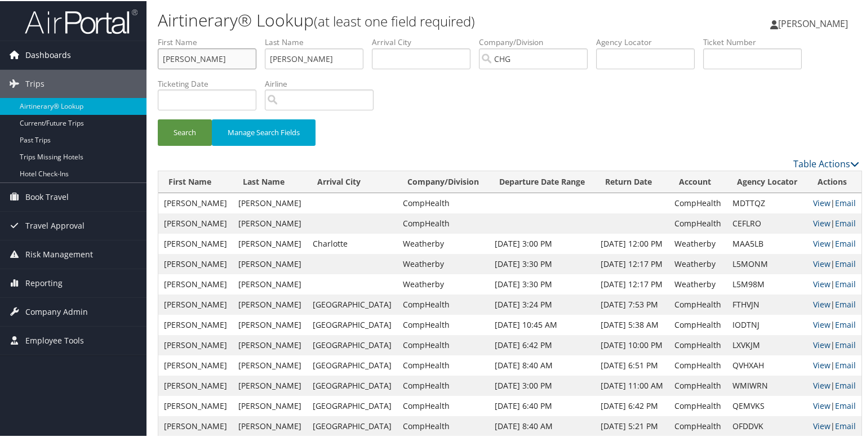
click at [102, 56] on div "Dashboards AirPortal 360™ (Manager) My Travel Dashboard Trips Airtinerary® Look…" at bounding box center [435, 237] width 870 height 475
type input "Mary"
drag, startPoint x: 298, startPoint y: 58, endPoint x: 369, endPoint y: 58, distance: 71.0
click at [369, 58] on li "Last Name Hughes, Mary" at bounding box center [318, 55] width 107 height 41
type input "Hughes"
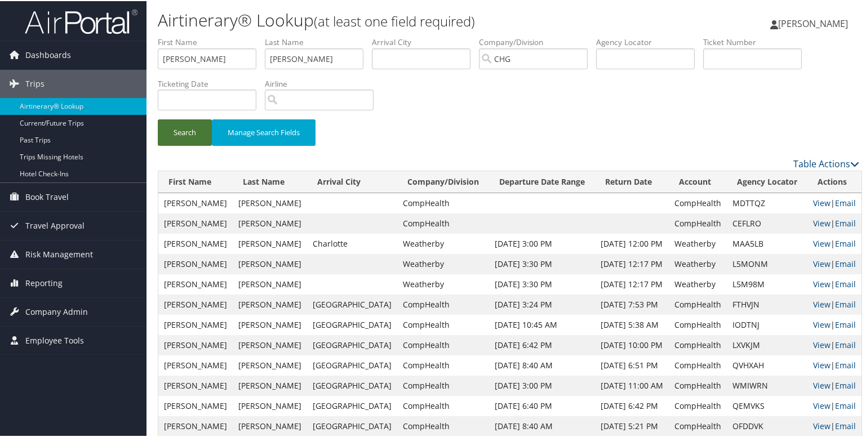
click at [189, 125] on button "Search" at bounding box center [185, 131] width 54 height 26
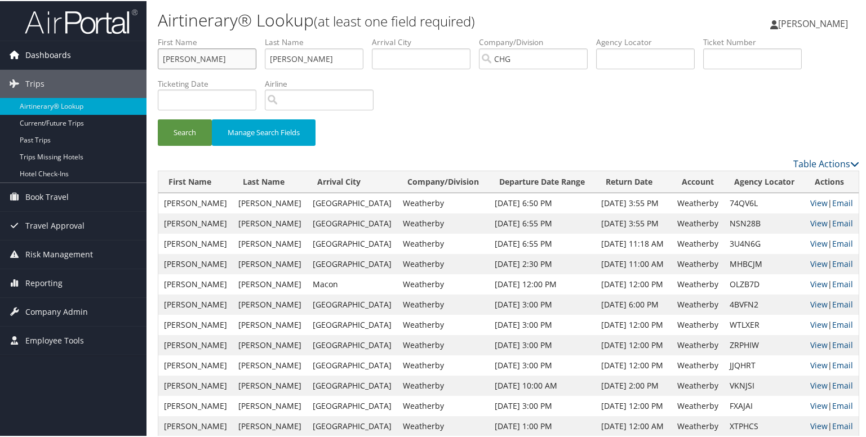
drag, startPoint x: 191, startPoint y: 60, endPoint x: 116, endPoint y: 63, distance: 75.0
click at [116, 63] on div "Dashboards AirPortal 360™ (Manager) My Travel Dashboard Trips Airtinerary® Look…" at bounding box center [435, 349] width 870 height 698
paste input "Waxman, Michael"
type input "Waxman, Michael"
drag, startPoint x: 323, startPoint y: 53, endPoint x: 225, endPoint y: 53, distance: 98.0
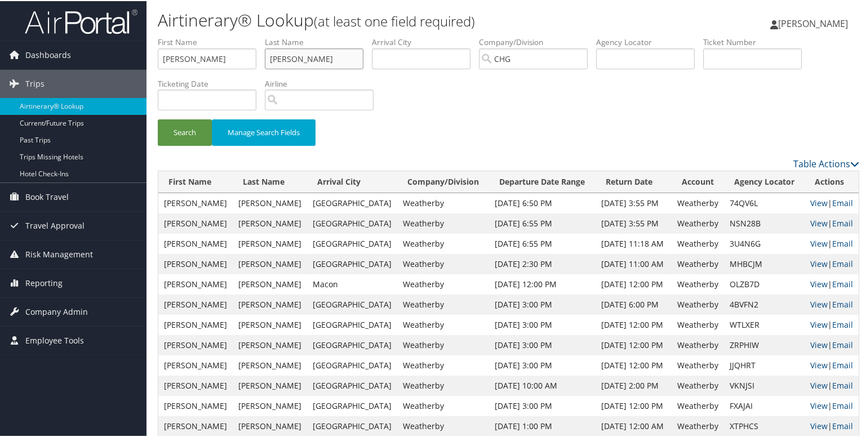
click at [225, 35] on ul "First Name Waxman, Michael Last Name Hughes Departure City Arrival City Company…" at bounding box center [508, 35] width 701 height 0
paste input "Waxman, Michael"
type input "Waxman, Michael"
drag, startPoint x: 201, startPoint y: 63, endPoint x: 95, endPoint y: 61, distance: 105.9
click at [95, 61] on div "Dashboards AirPortal 360™ (Manager) My Travel Dashboard Trips Airtinerary® Look…" at bounding box center [435, 349] width 870 height 698
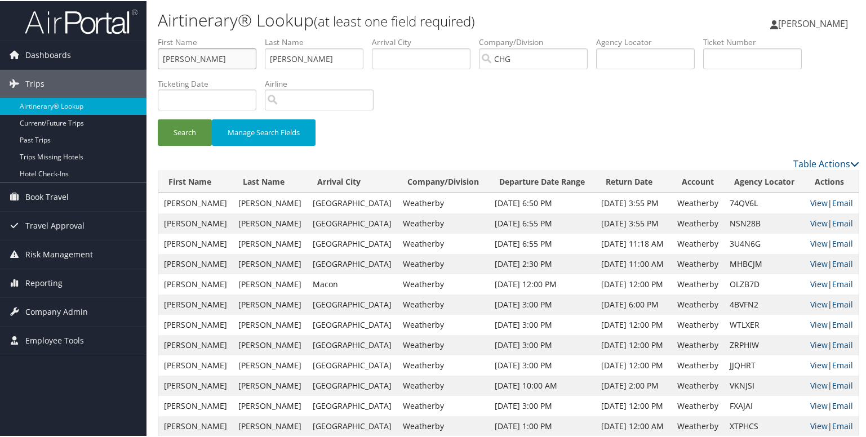
type input "Michael"
drag, startPoint x: 304, startPoint y: 58, endPoint x: 389, endPoint y: 71, distance: 86.0
click at [389, 35] on ul "First Name Michael Last Name Waxman, Michael Departure City Arrival City Compan…" at bounding box center [508, 35] width 701 height 0
type input "Waxman"
click at [167, 134] on button "Search" at bounding box center [185, 131] width 54 height 26
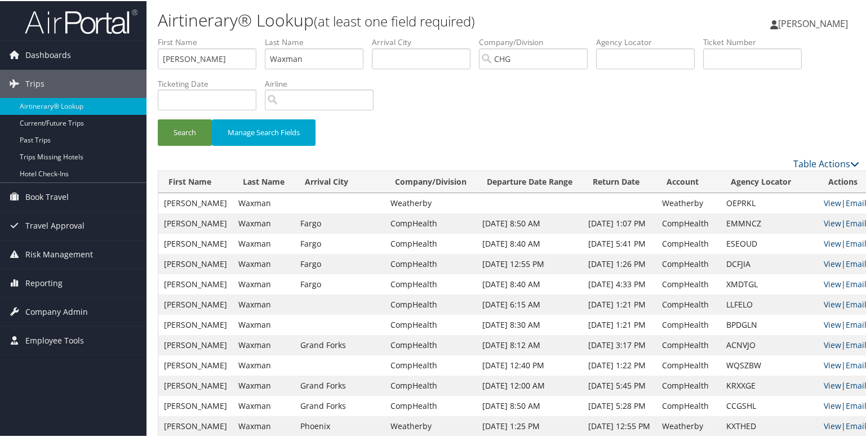
click at [579, 145] on div "Search Manage Search Fields" at bounding box center [508, 137] width 718 height 38
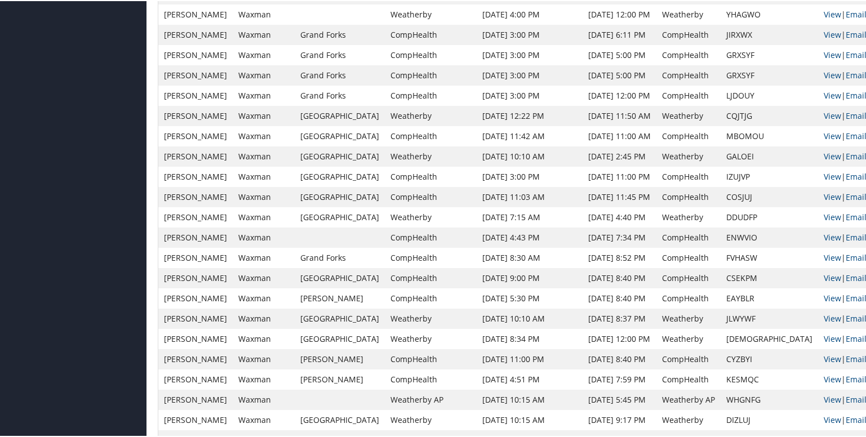
scroll to position [676, 0]
click at [734, 320] on td "JLWYWF" at bounding box center [768, 317] width 97 height 20
copy td "JLWYWF"
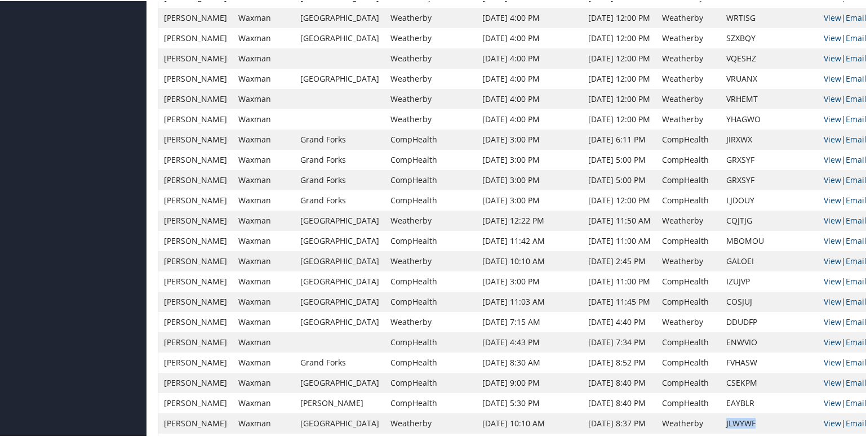
scroll to position [338, 0]
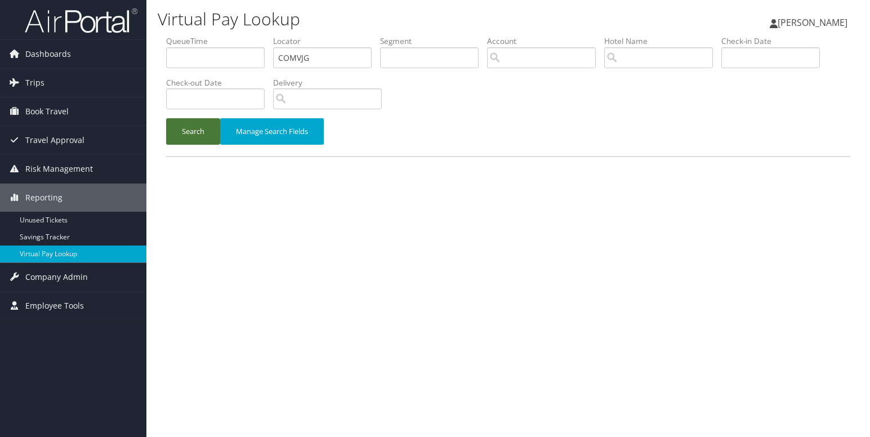
type input "COMVJG"
click at [194, 131] on button "Search" at bounding box center [193, 131] width 54 height 26
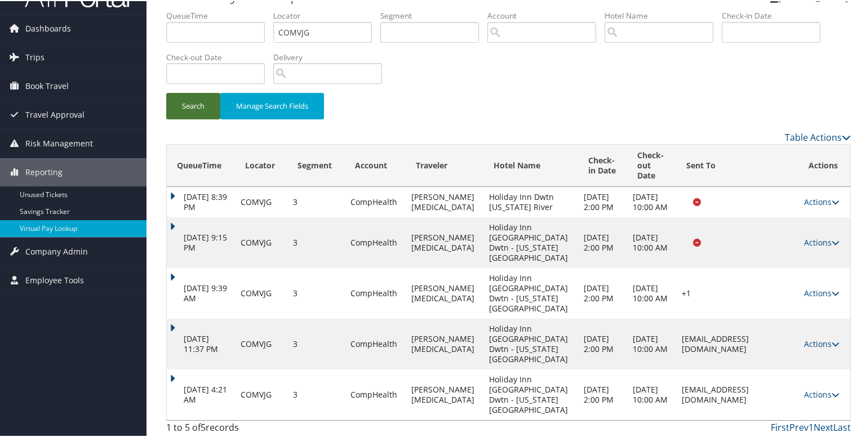
scroll to position [38, 0]
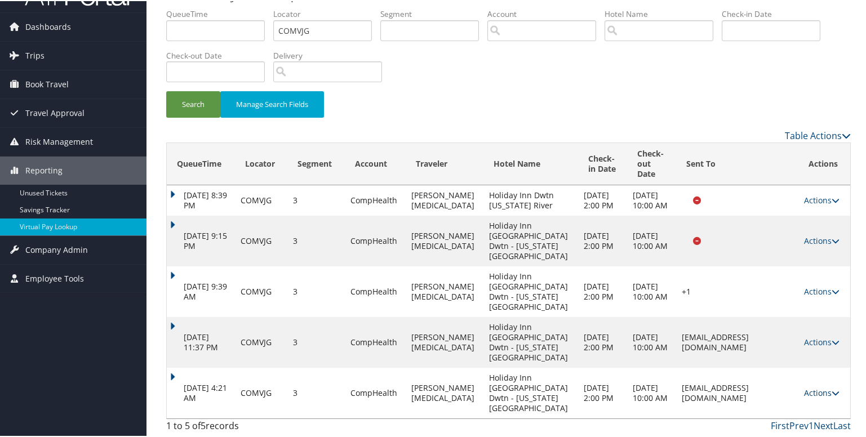
click at [831, 393] on icon at bounding box center [835, 392] width 8 height 8
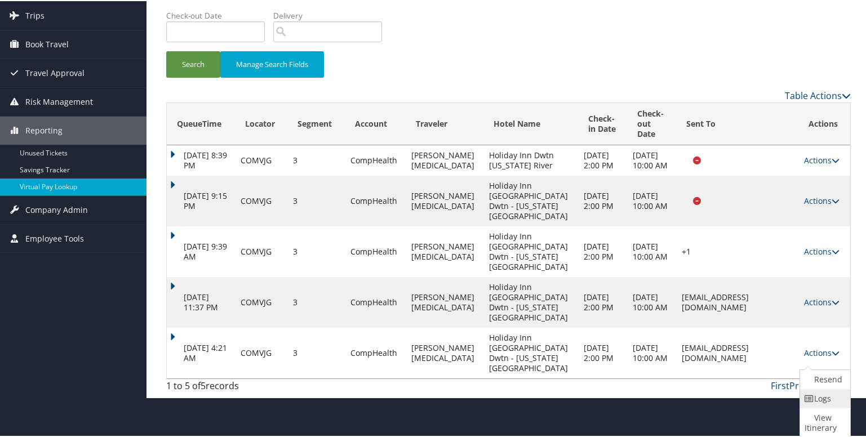
click at [809, 394] on icon at bounding box center [809, 398] width 10 height 8
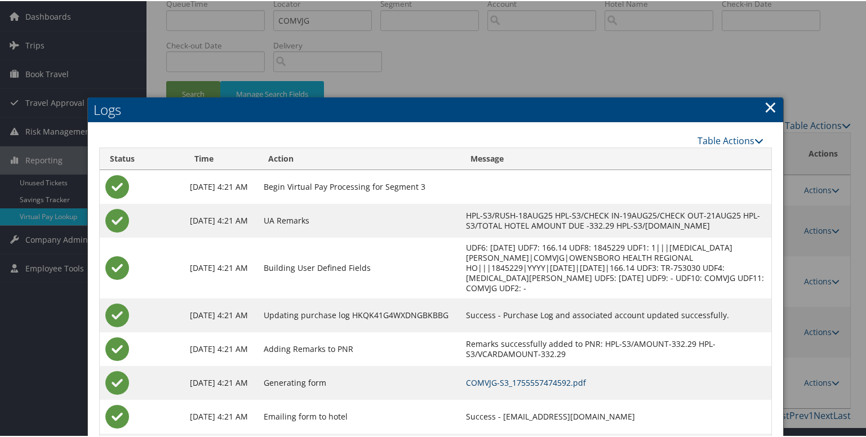
click at [528, 379] on link "COMVJG-S3_1755557474592.pdf" at bounding box center [526, 381] width 120 height 11
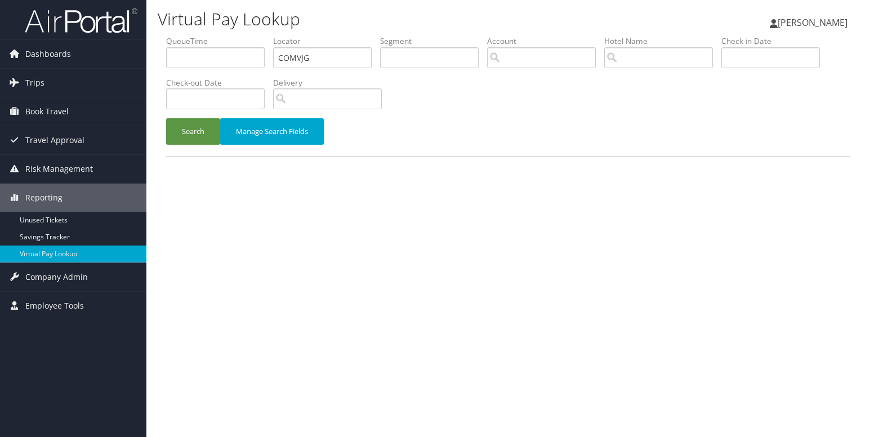
click at [299, 60] on input "COMVJG" at bounding box center [322, 57] width 99 height 21
type input "WMTJSN"
click at [192, 123] on button "Search" at bounding box center [193, 131] width 54 height 26
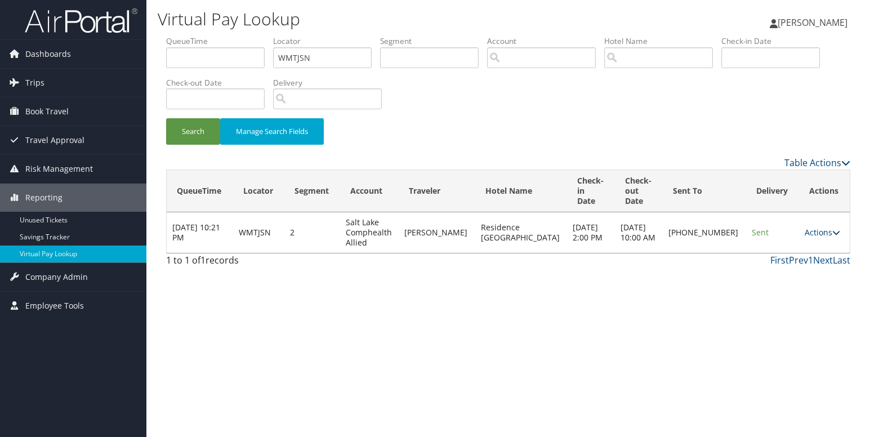
click at [818, 227] on link "Actions" at bounding box center [822, 232] width 35 height 11
click at [777, 262] on link "Logs" at bounding box center [781, 257] width 96 height 19
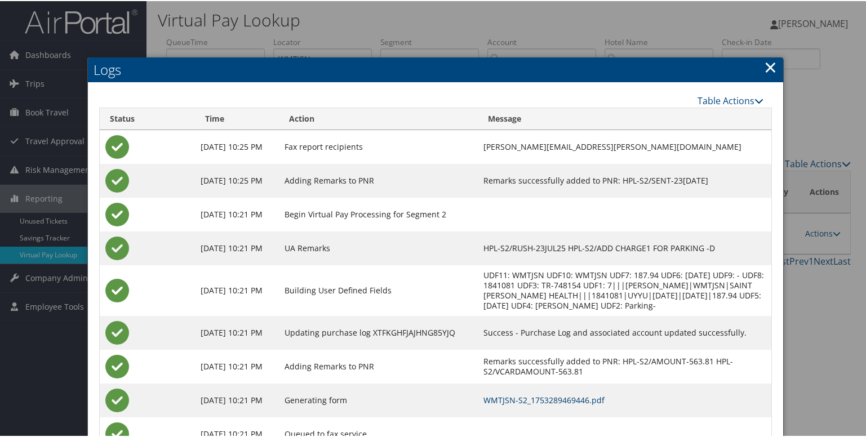
click at [521, 404] on link "WMTJSN-S2_1753289469446.pdf" at bounding box center [543, 399] width 121 height 11
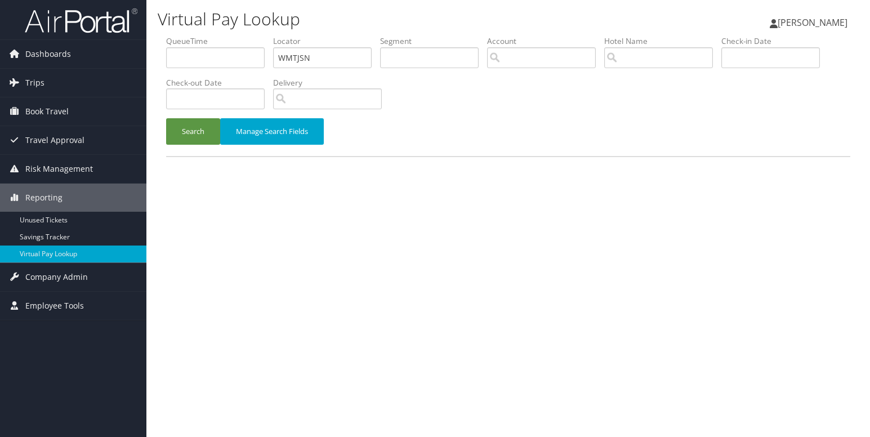
click at [293, 63] on input "WMTJSN" at bounding box center [322, 57] width 99 height 21
type input "SDYKUO"
click at [197, 124] on button "Search" at bounding box center [193, 131] width 54 height 26
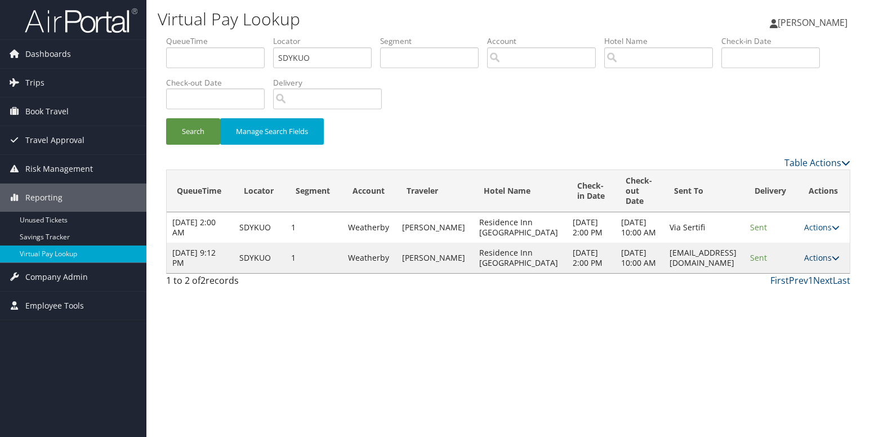
click at [832, 262] on icon at bounding box center [836, 258] width 8 height 8
click at [795, 305] on link "Logs" at bounding box center [798, 308] width 71 height 19
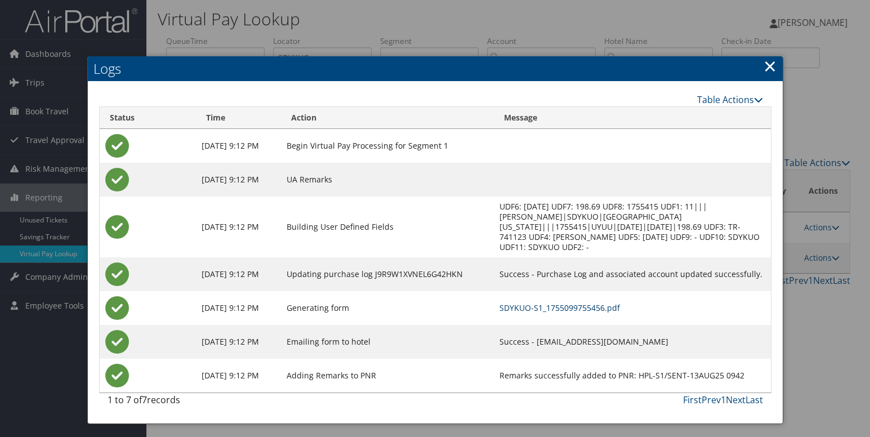
click at [566, 308] on link "SDYKUO-S1_1755099755456.pdf" at bounding box center [560, 307] width 121 height 11
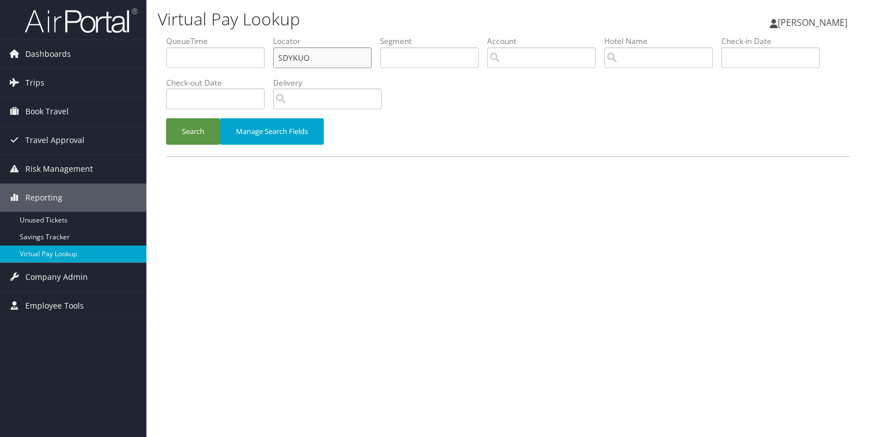
click at [293, 54] on input "SDYKUO" at bounding box center [322, 57] width 99 height 21
click at [334, 61] on input "SDYKUO" at bounding box center [322, 57] width 99 height 21
drag, startPoint x: 337, startPoint y: 59, endPoint x: 268, endPoint y: 59, distance: 69.3
click at [268, 35] on ul "QueueTime Locator SDYKUO Segment Account Traveler Hotel Name Check-in Date Chec…" at bounding box center [508, 35] width 684 height 0
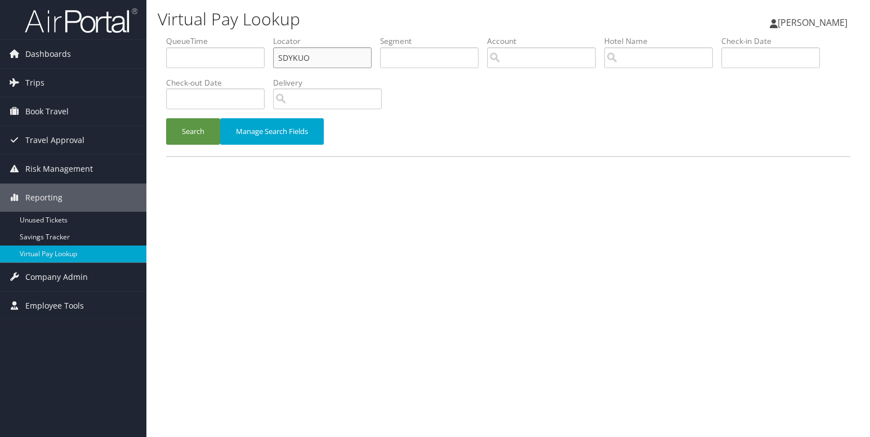
paste input "DTSKCB"
type input "DTSKCB"
click at [166, 118] on button "Search" at bounding box center [193, 131] width 54 height 26
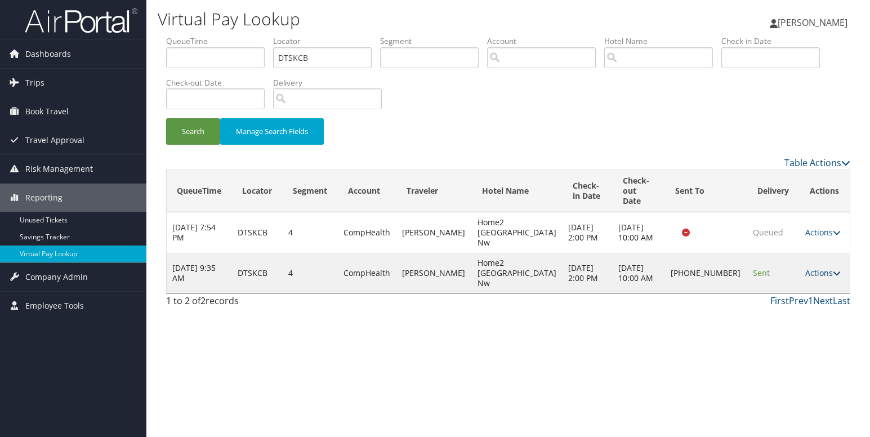
click at [817, 268] on link "Actions" at bounding box center [822, 273] width 35 height 11
click at [776, 286] on link "Logs" at bounding box center [782, 288] width 96 height 19
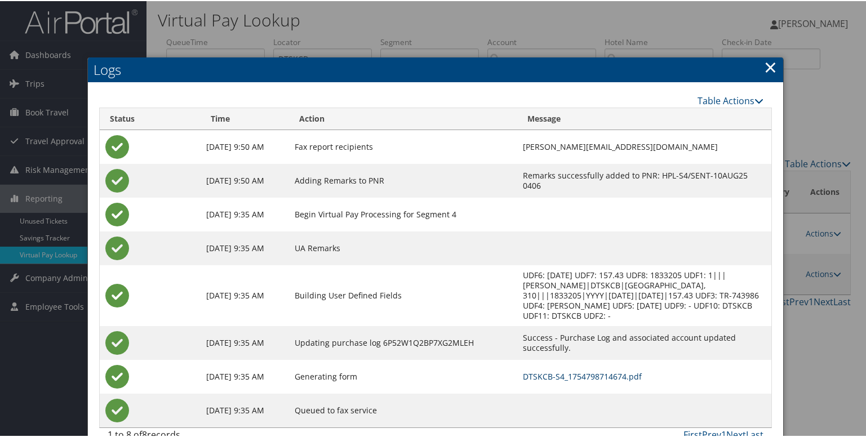
click at [523, 370] on link "DTSKCB-S4_1754798714674.pdf" at bounding box center [582, 375] width 119 height 11
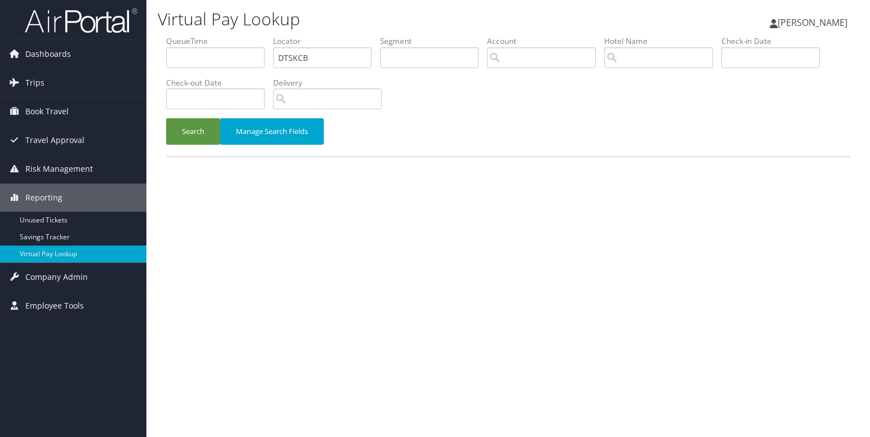
click at [300, 63] on input "DTSKCB" at bounding box center [322, 57] width 99 height 21
type input "JAFMRH"
click at [166, 118] on button "Search" at bounding box center [193, 131] width 54 height 26
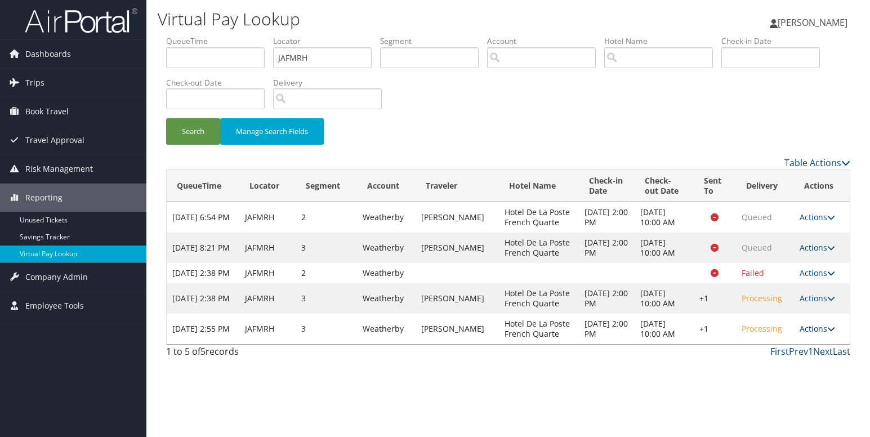
click at [810, 334] on link "Actions" at bounding box center [817, 328] width 35 height 11
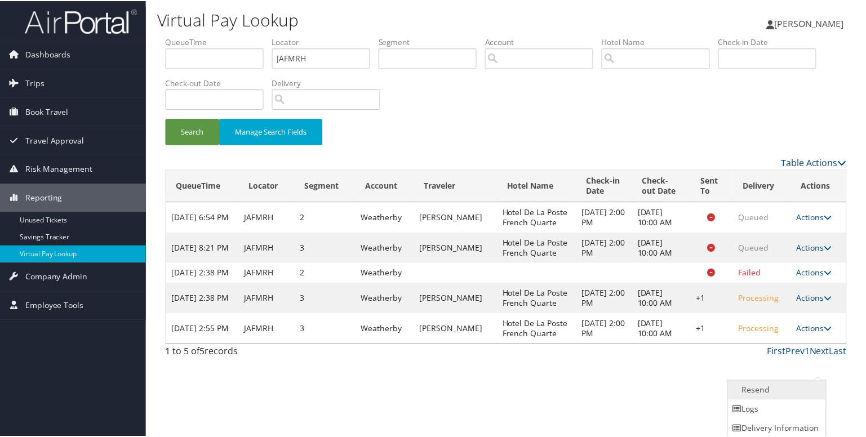
scroll to position [21, 0]
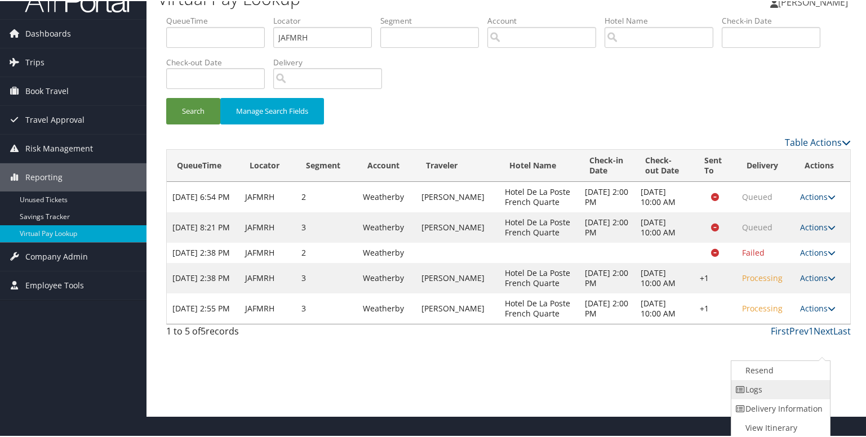
click at [764, 394] on link "Logs" at bounding box center [779, 388] width 96 height 19
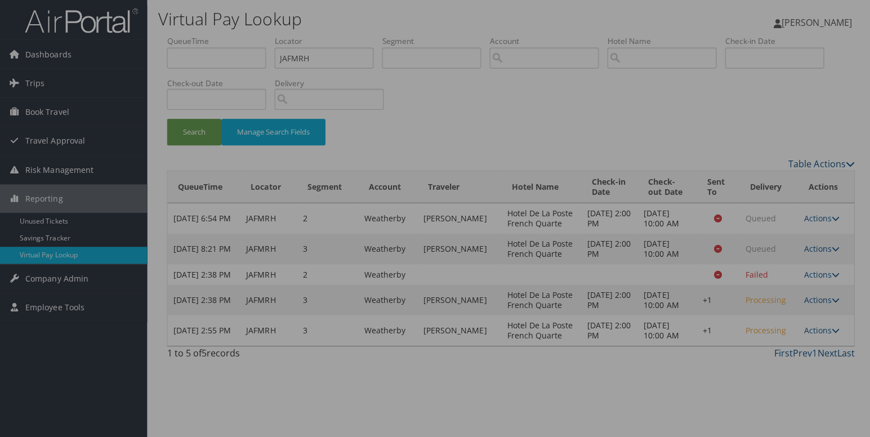
scroll to position [0, 0]
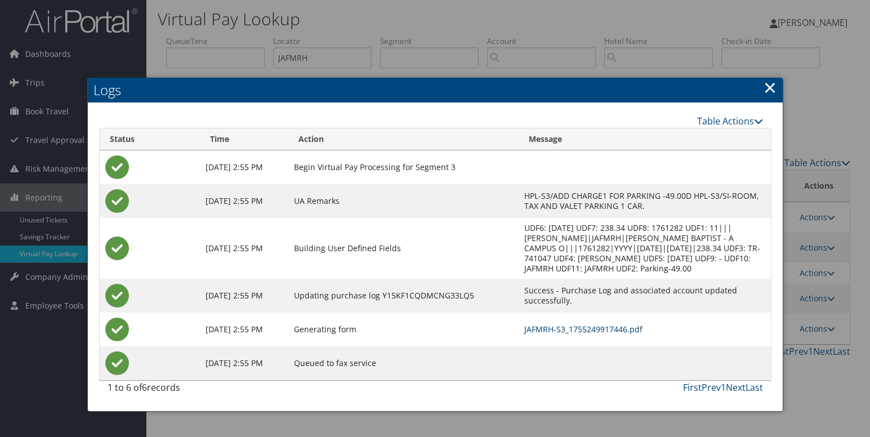
click at [559, 333] on link "JAFMRH-S3_1755249917446.pdf" at bounding box center [583, 329] width 118 height 11
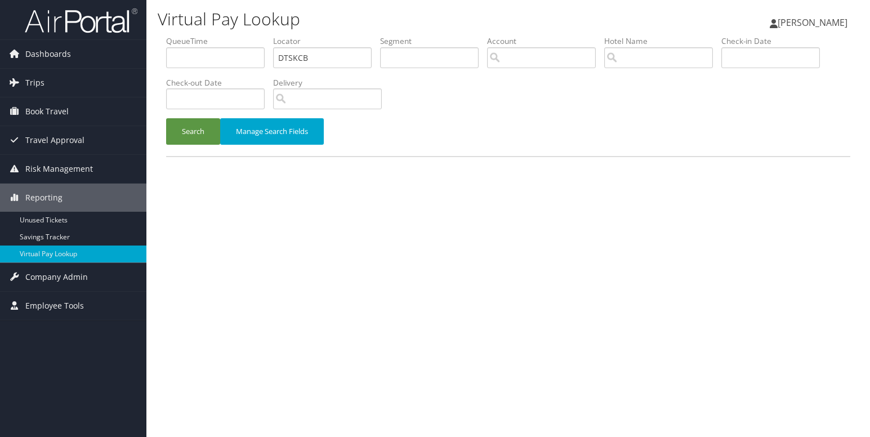
click at [300, 58] on input "DTSKCB" at bounding box center [322, 57] width 99 height 21
type input "DBIWDL"
click at [194, 133] on button "Search" at bounding box center [193, 131] width 54 height 26
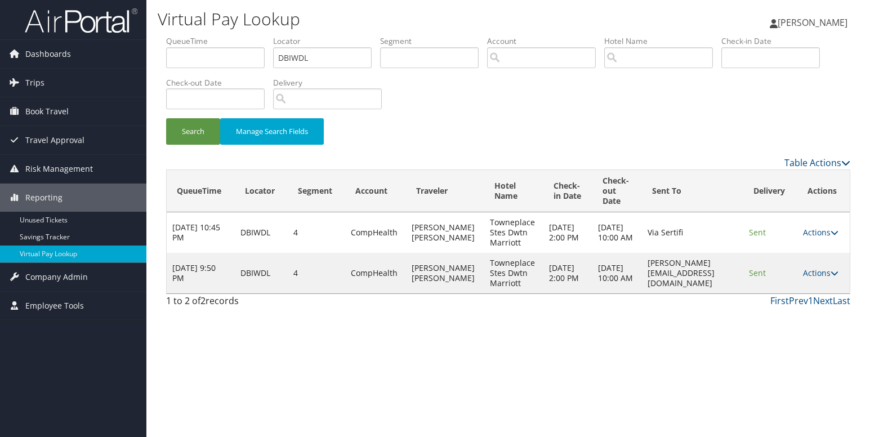
click at [834, 273] on icon at bounding box center [835, 273] width 8 height 8
click at [793, 305] on link "Logs" at bounding box center [800, 308] width 71 height 19
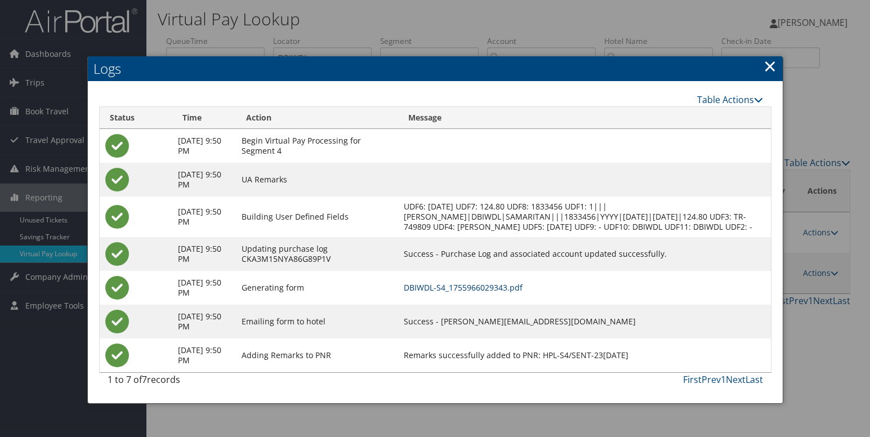
click at [475, 293] on link "DBIWDL-S4_1755966029343.pdf" at bounding box center [463, 287] width 119 height 11
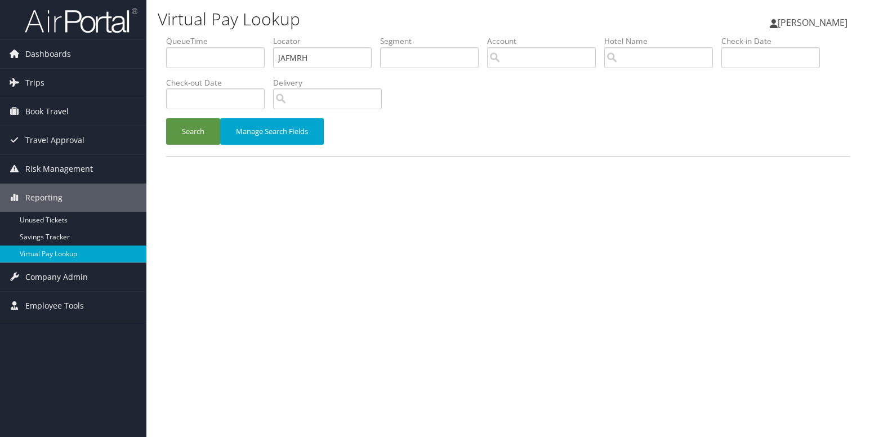
click at [288, 57] on input "JAFMRH" at bounding box center [322, 57] width 99 height 21
type input "OFDDVK"
click at [189, 128] on button "Search" at bounding box center [193, 131] width 54 height 26
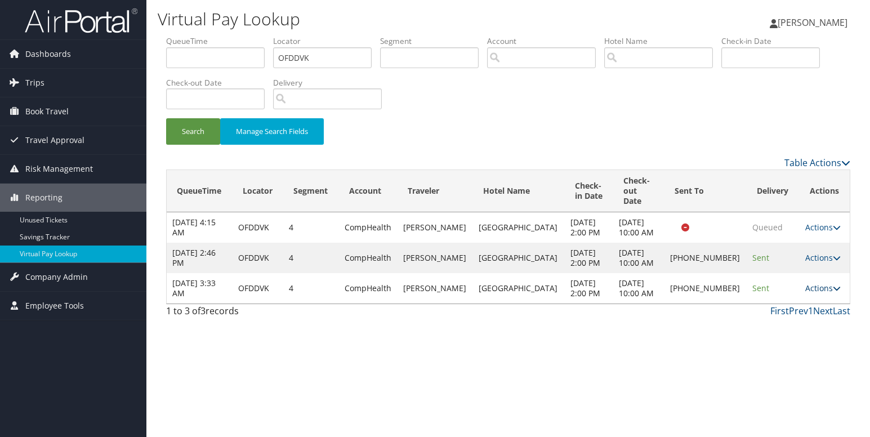
click at [818, 293] on link "Actions" at bounding box center [822, 288] width 35 height 11
click at [757, 339] on link "Logs" at bounding box center [782, 338] width 96 height 19
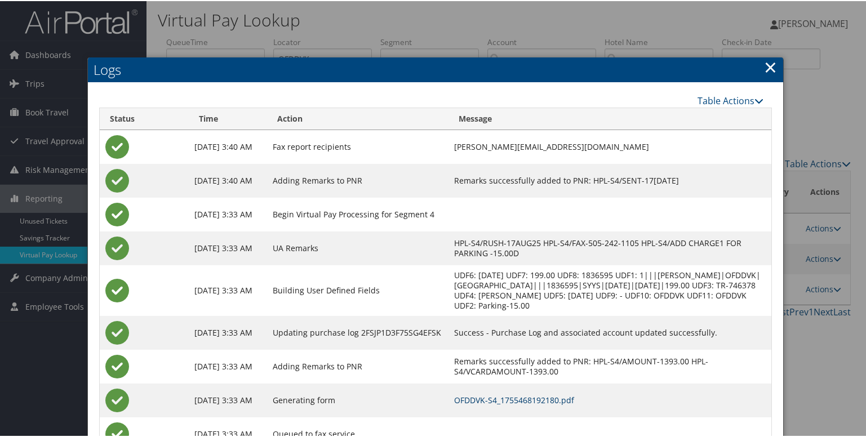
click at [485, 400] on link "OFDDVK-S4_1755468192180.pdf" at bounding box center [514, 399] width 120 height 11
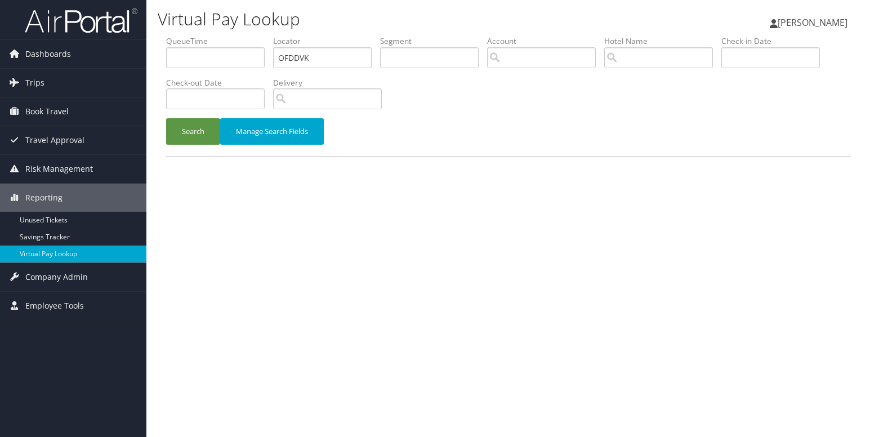
click at [300, 58] on input "OFDDVK" at bounding box center [322, 57] width 99 height 21
type input "JLWYWF"
click at [171, 128] on button "Search" at bounding box center [193, 131] width 54 height 26
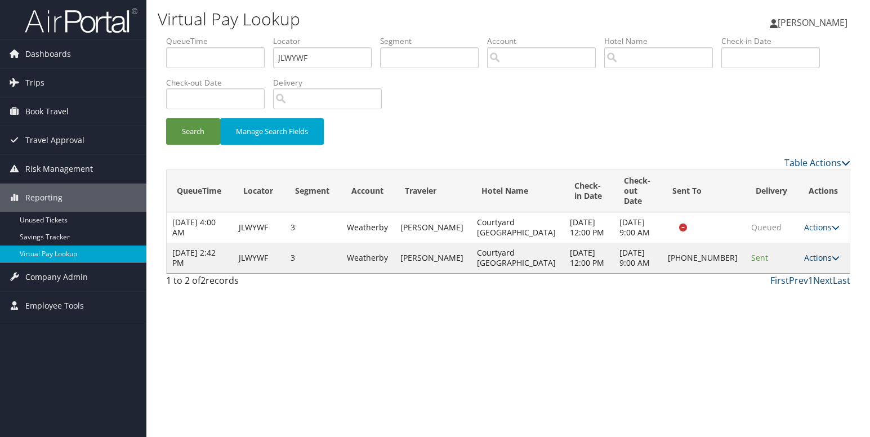
click at [832, 262] on icon at bounding box center [836, 258] width 8 height 8
click at [775, 304] on link "Logs" at bounding box center [782, 298] width 96 height 19
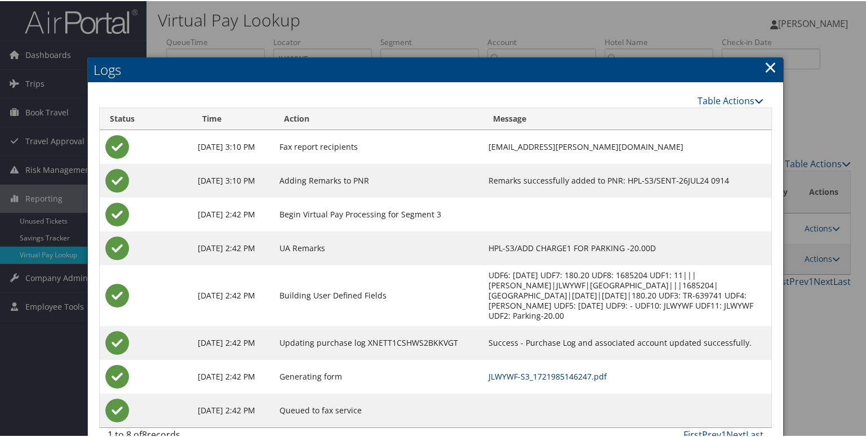
click at [567, 375] on link "JLWYWF-S3_1721985146247.pdf" at bounding box center [547, 375] width 118 height 11
